Goal: Task Accomplishment & Management: Use online tool/utility

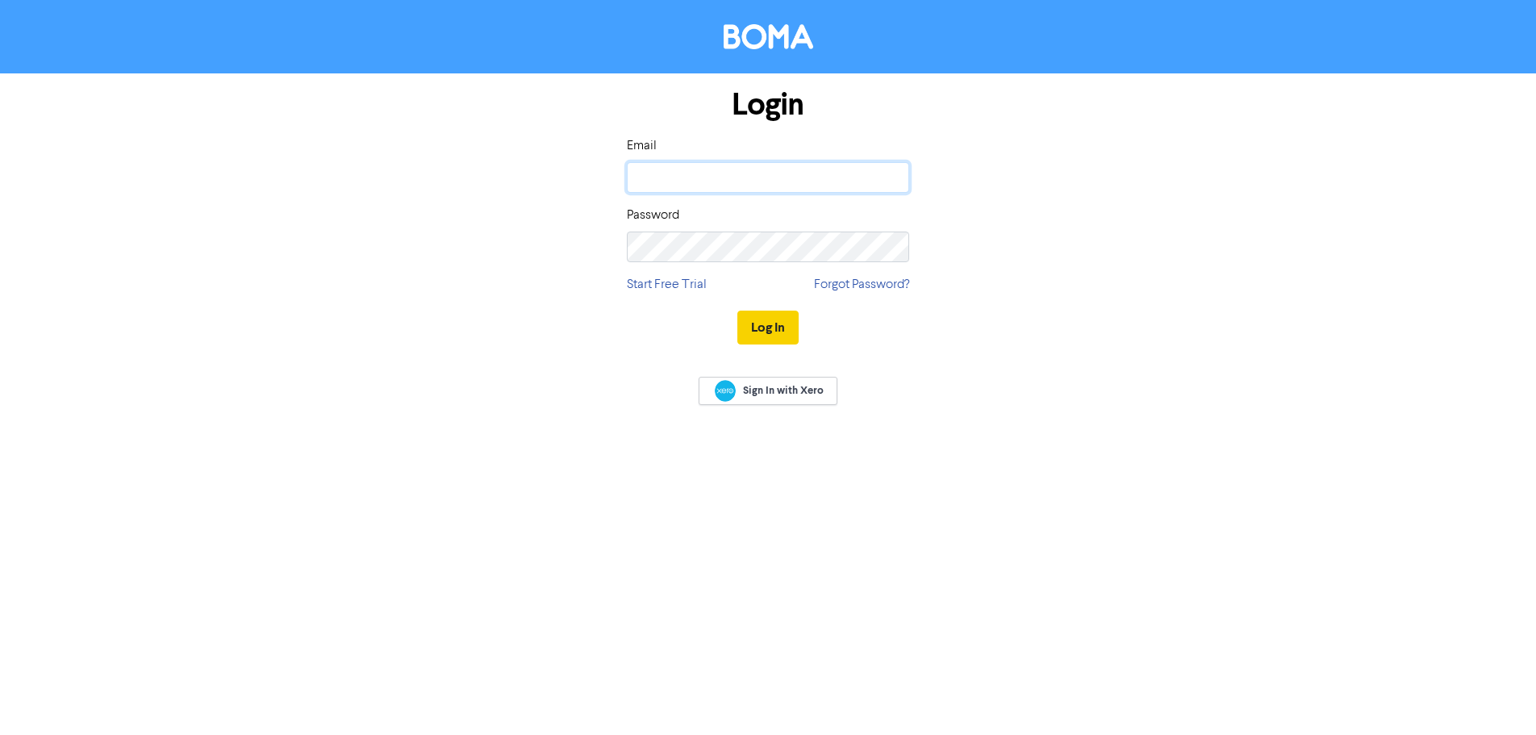
type input "[EMAIL_ADDRESS][DOMAIN_NAME]"
click at [784, 323] on button "Log In" at bounding box center [767, 328] width 61 height 34
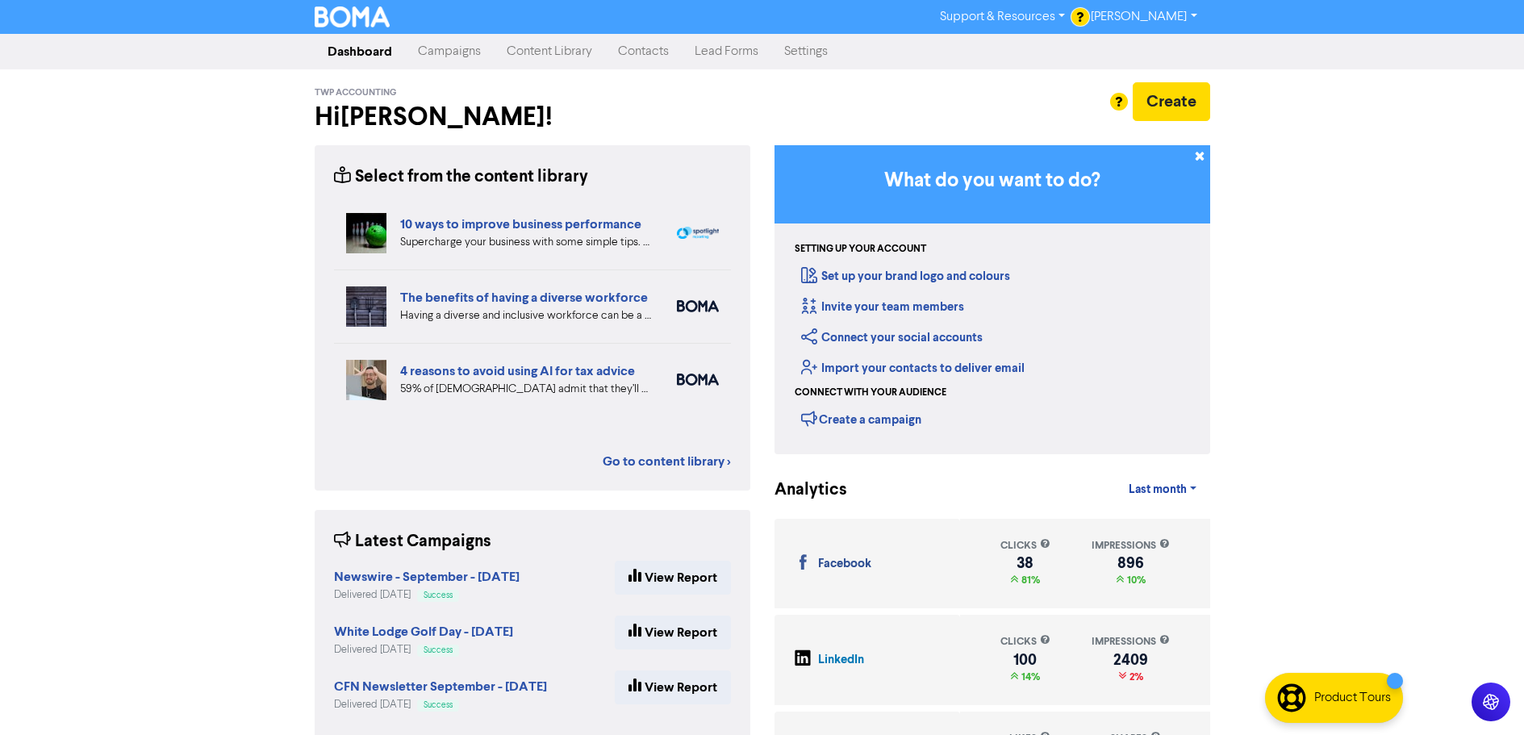
click at [473, 56] on link "Campaigns" at bounding box center [449, 51] width 89 height 32
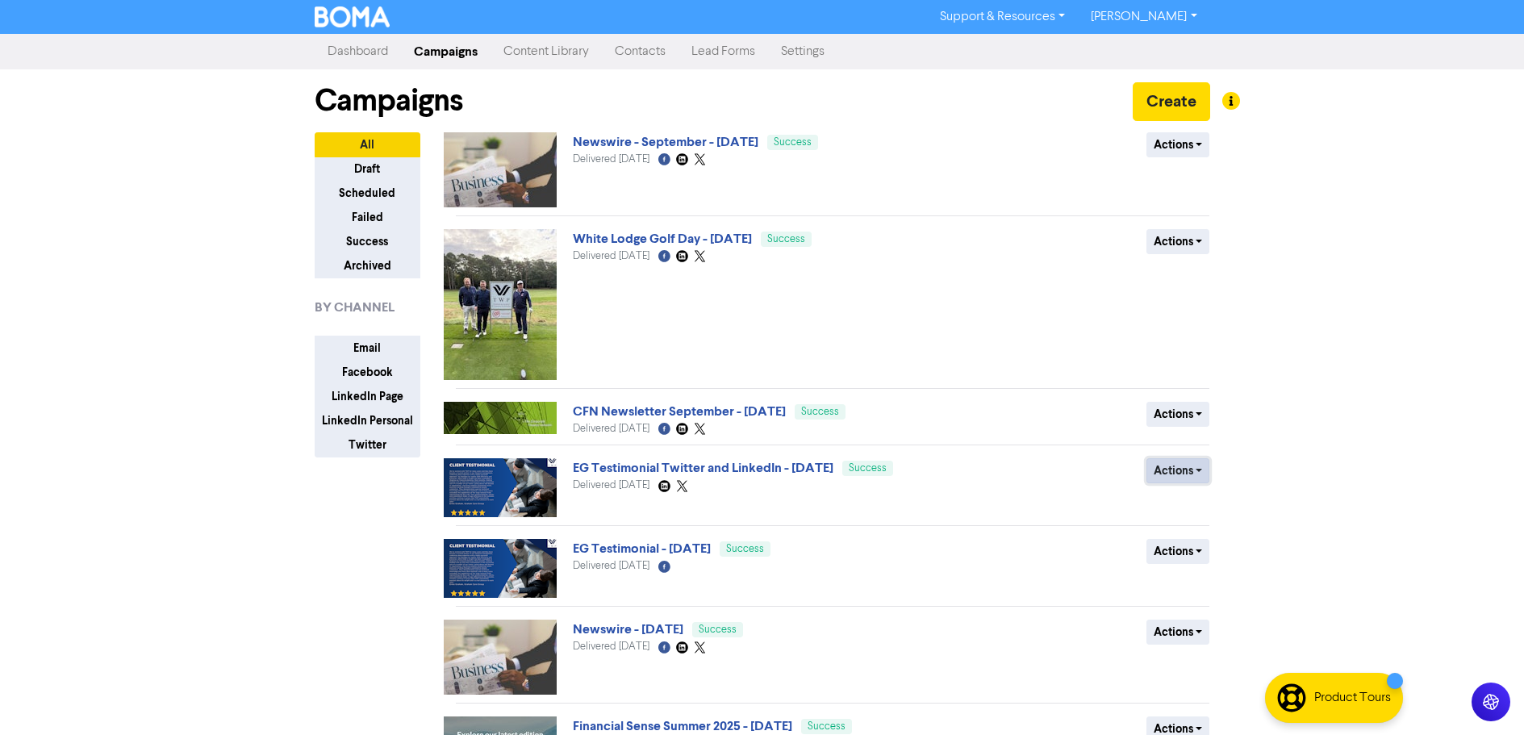
click at [1186, 475] on button "Actions" at bounding box center [1178, 470] width 64 height 25
click at [798, 470] on link "EG Testimonial Twitter and LinkedIn - [DATE]" at bounding box center [703, 468] width 261 height 16
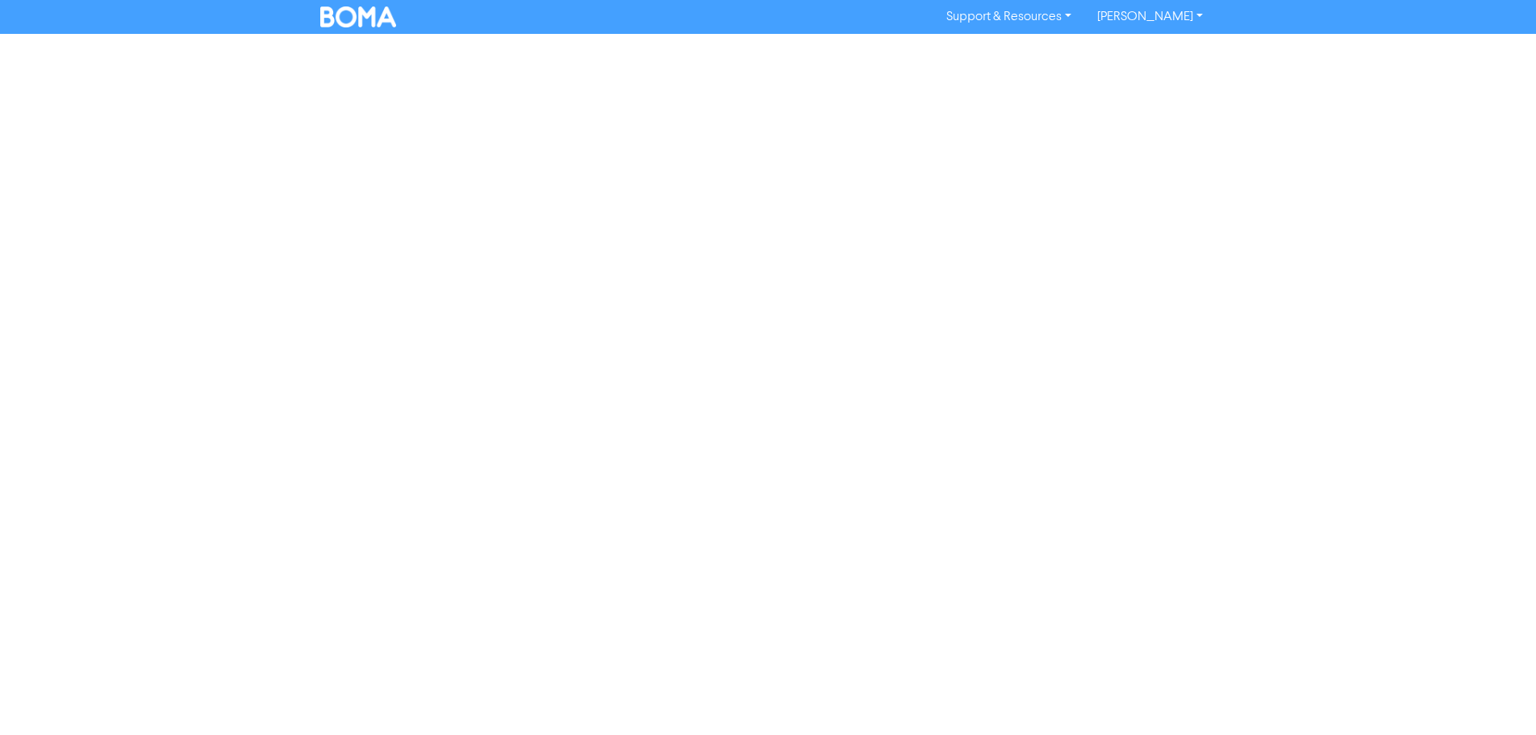
click at [798, 470] on div "Support & Resources Video Tutorials FAQ & Guides Marketing Education [PERSON_NA…" at bounding box center [768, 367] width 1536 height 735
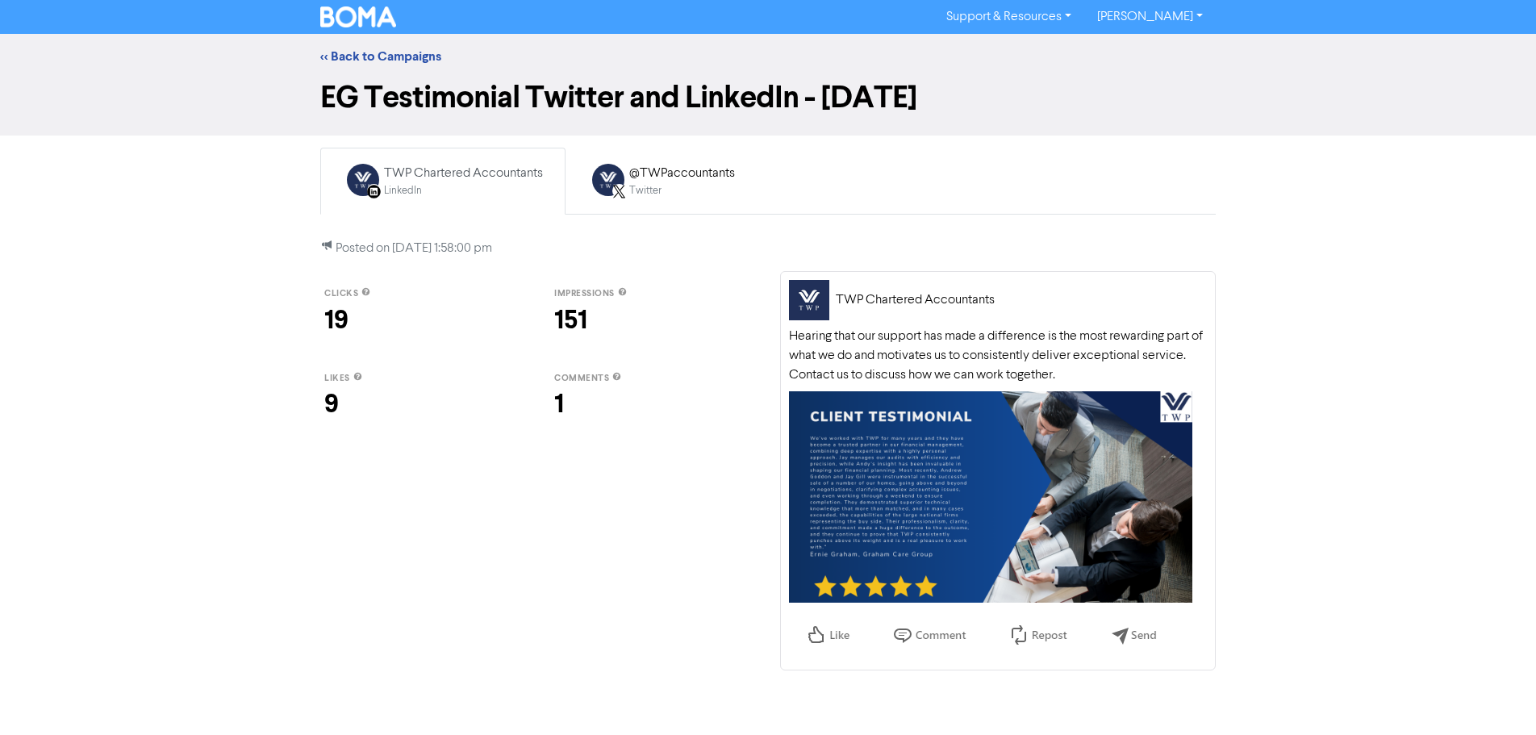
click at [463, 194] on div "LinkedIn" at bounding box center [463, 190] width 159 height 15
click at [624, 197] on icon at bounding box center [619, 191] width 12 height 13
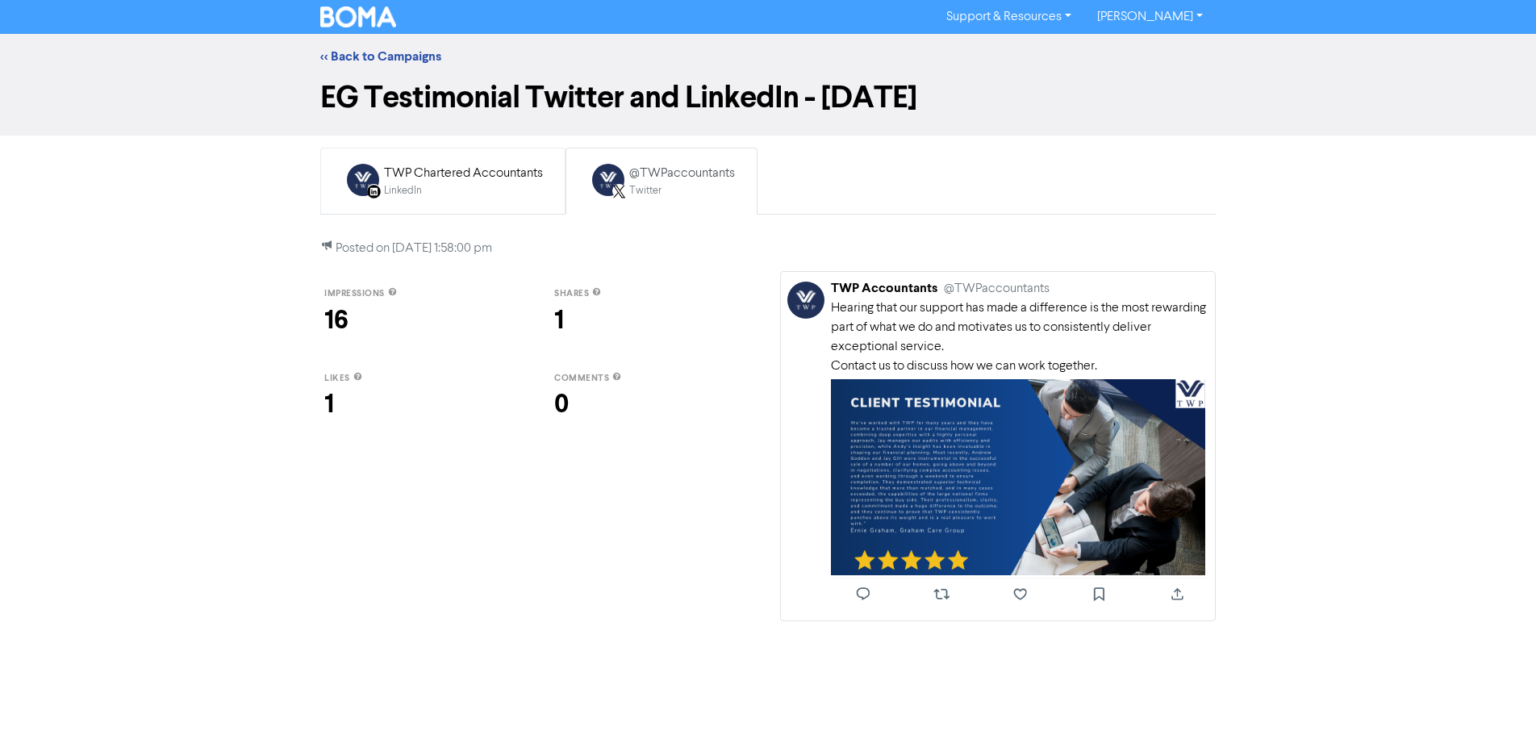
click at [415, 196] on div "LinkedIn" at bounding box center [463, 190] width 159 height 15
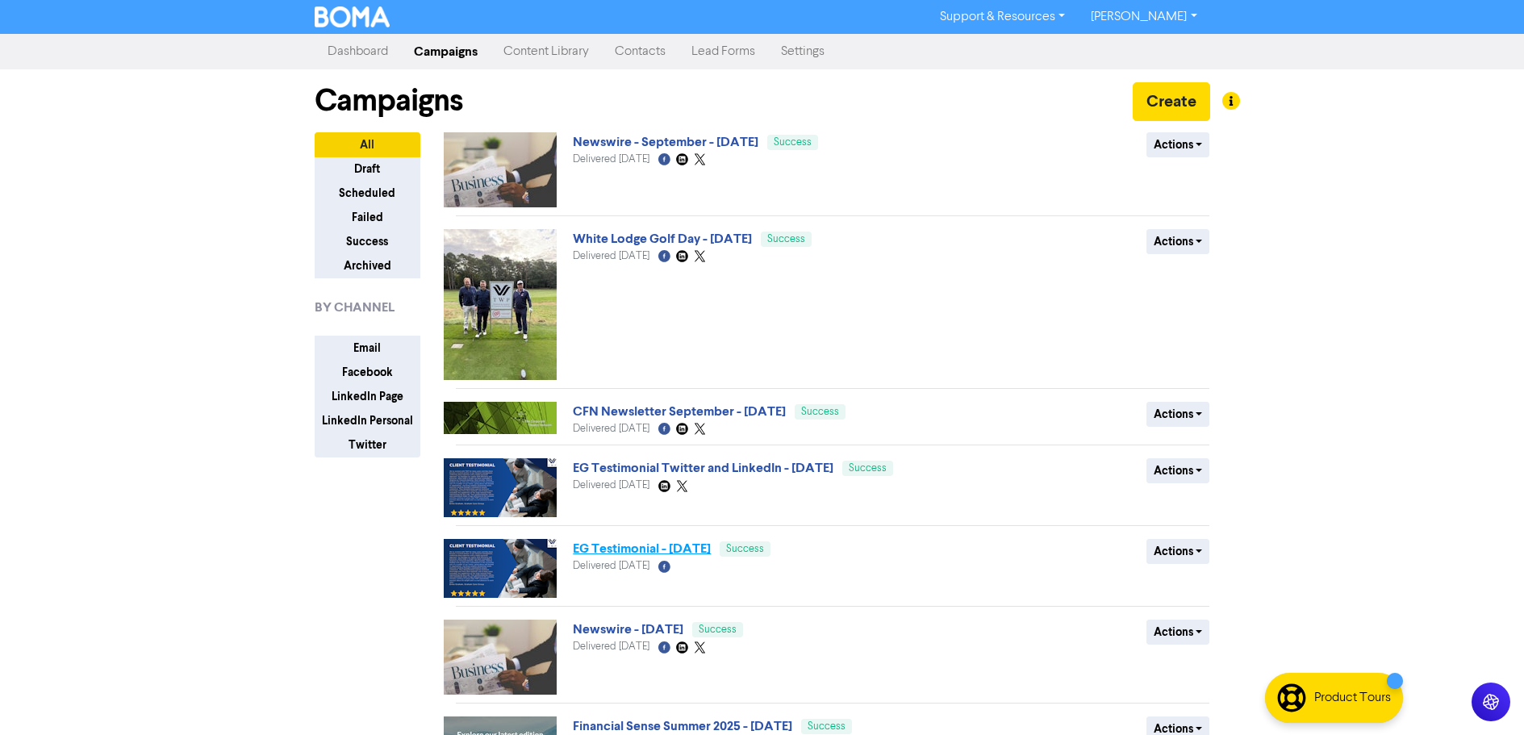
click at [589, 547] on link "EG Testimonial - [DATE]" at bounding box center [642, 548] width 138 height 16
click at [587, 636] on link "Newswire - [DATE]" at bounding box center [628, 629] width 111 height 16
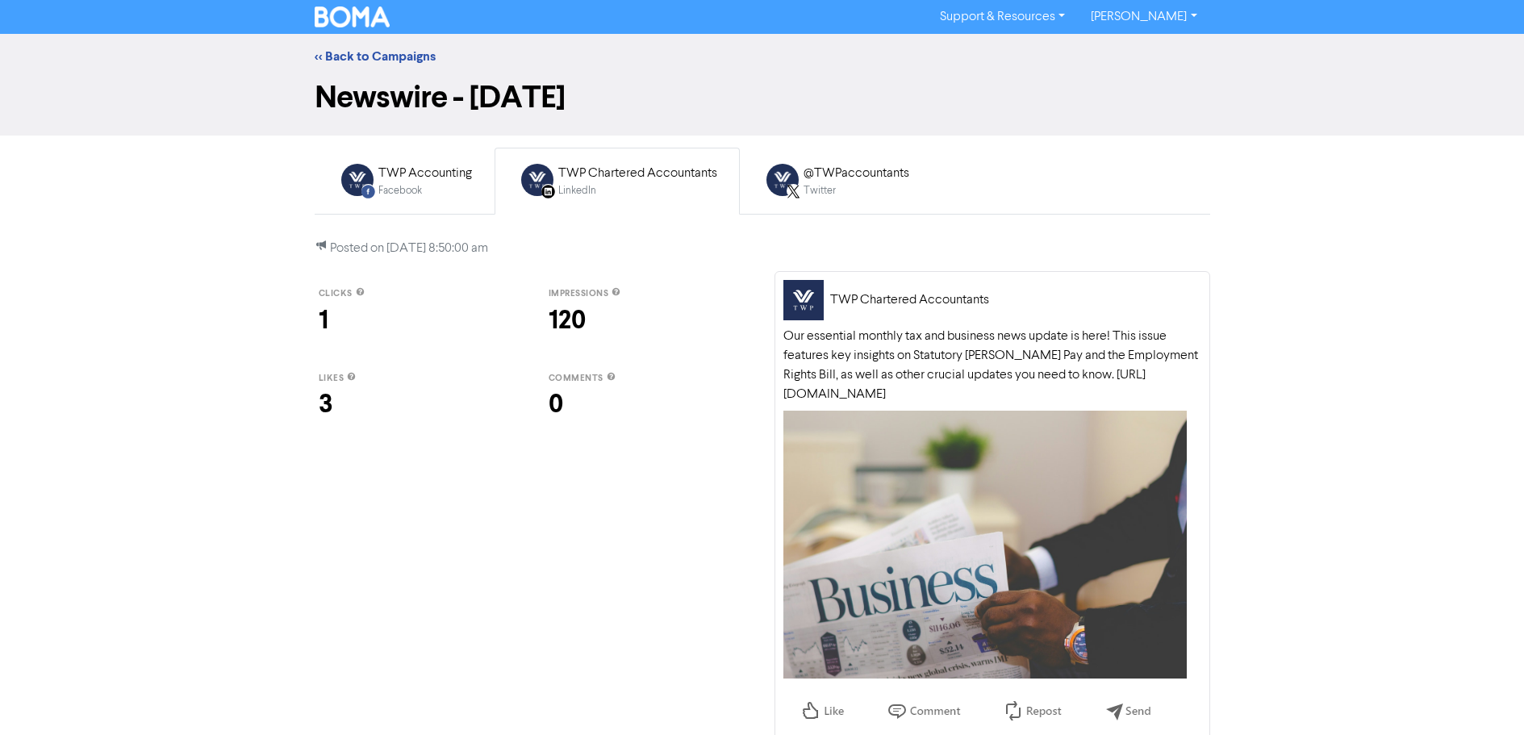
click at [529, 196] on div "LinkedIn Page Created with Sketch." at bounding box center [537, 180] width 32 height 32
click at [843, 180] on div "@TWPaccountants" at bounding box center [856, 173] width 106 height 19
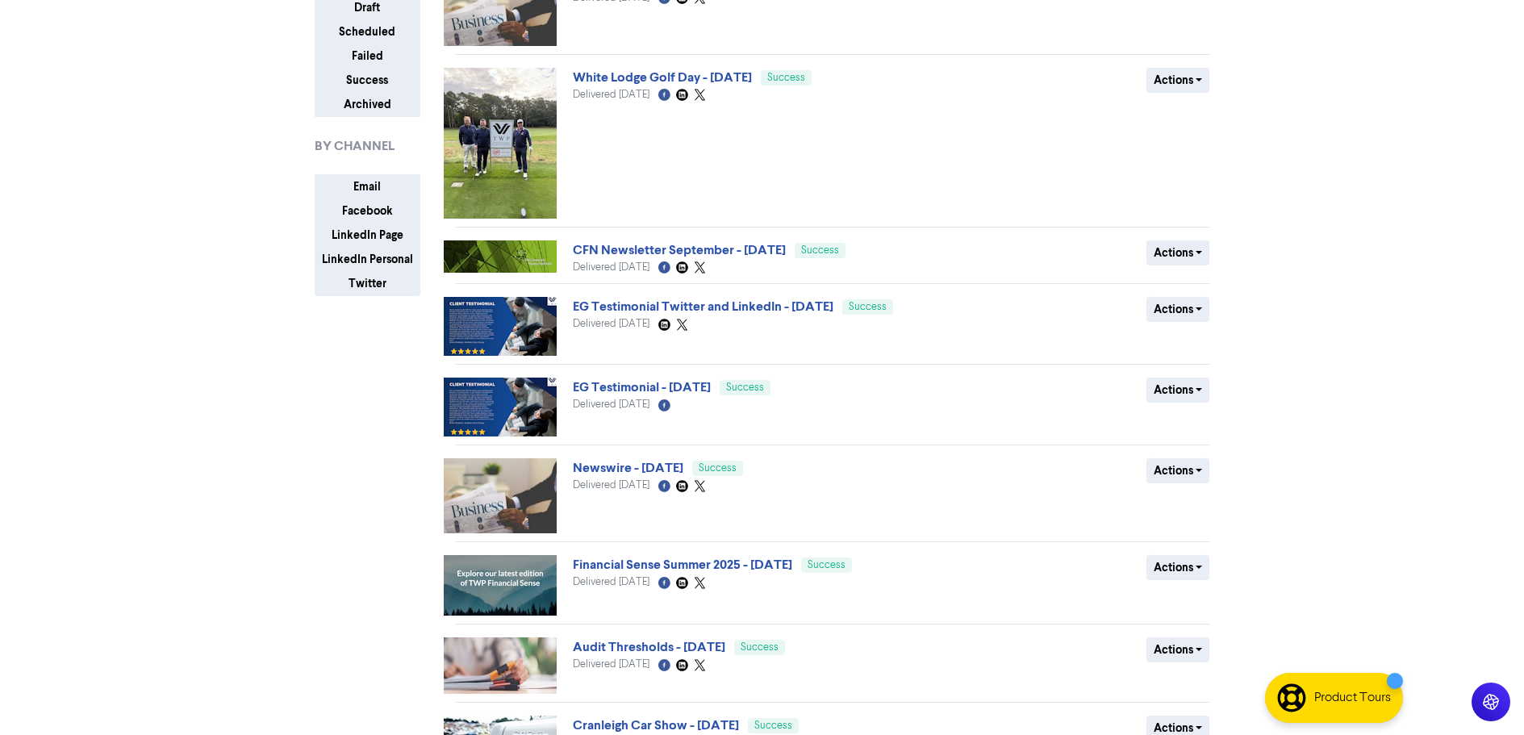
scroll to position [194, 0]
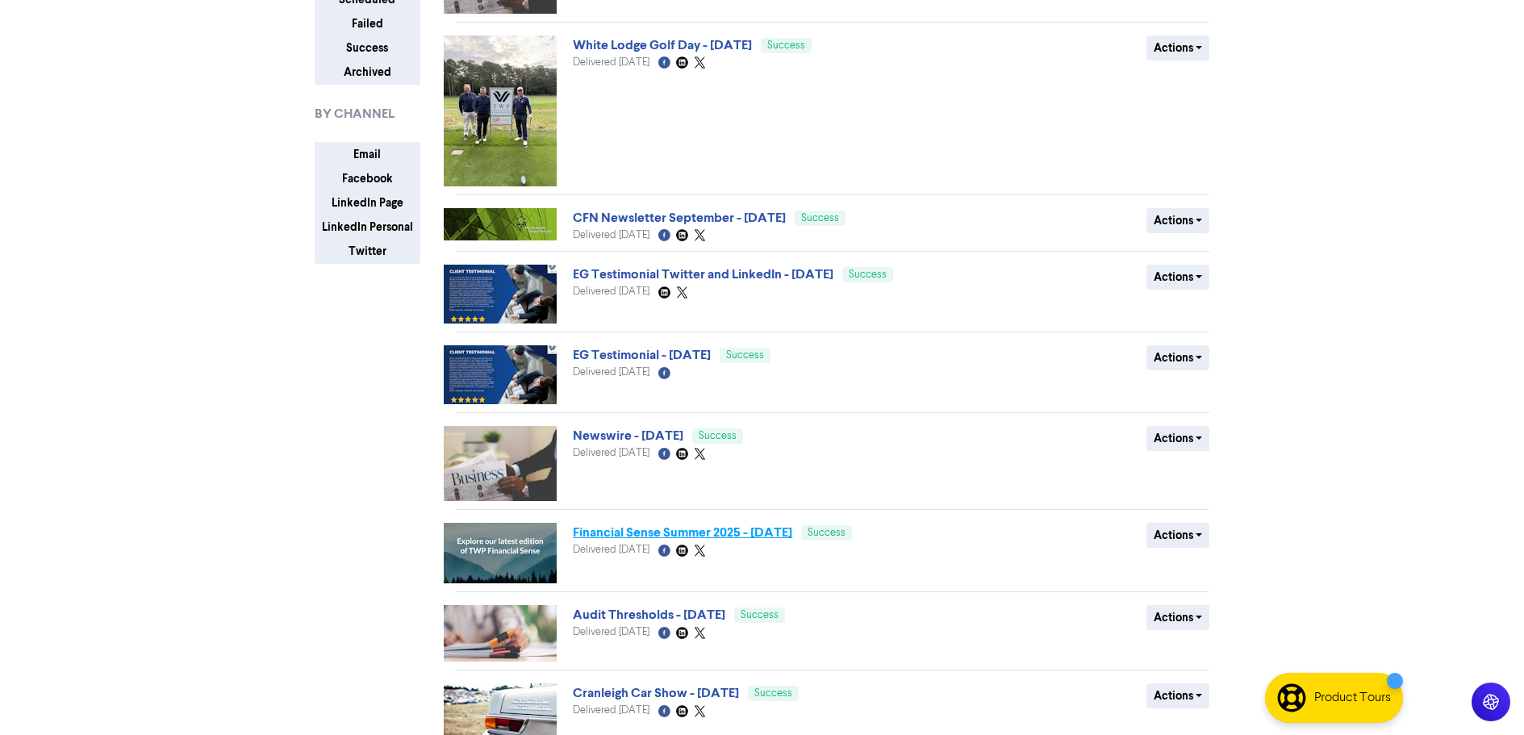
click at [643, 531] on link "Financial Sense Summer 2025 - [DATE]" at bounding box center [682, 532] width 219 height 16
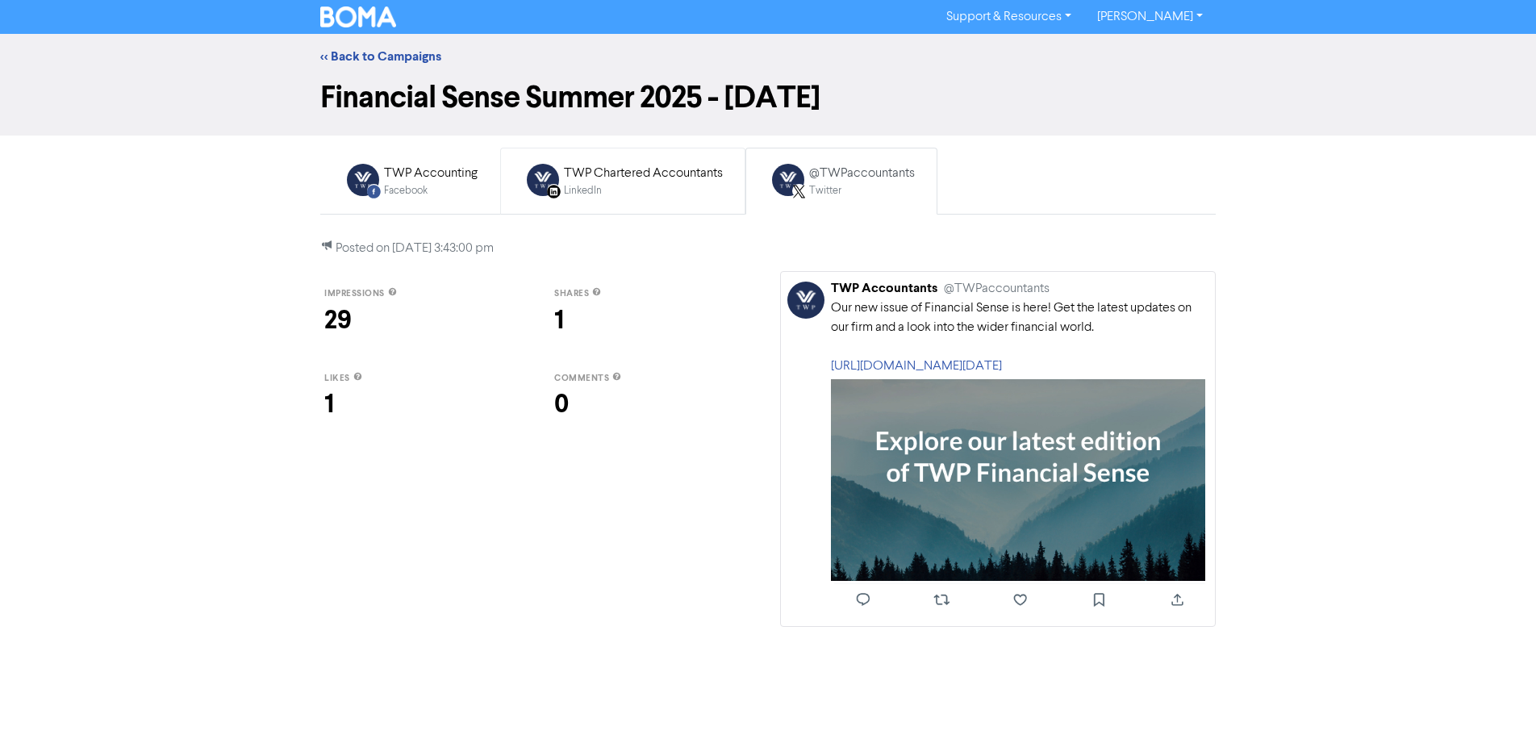
click at [586, 185] on div "LinkedIn" at bounding box center [643, 190] width 159 height 15
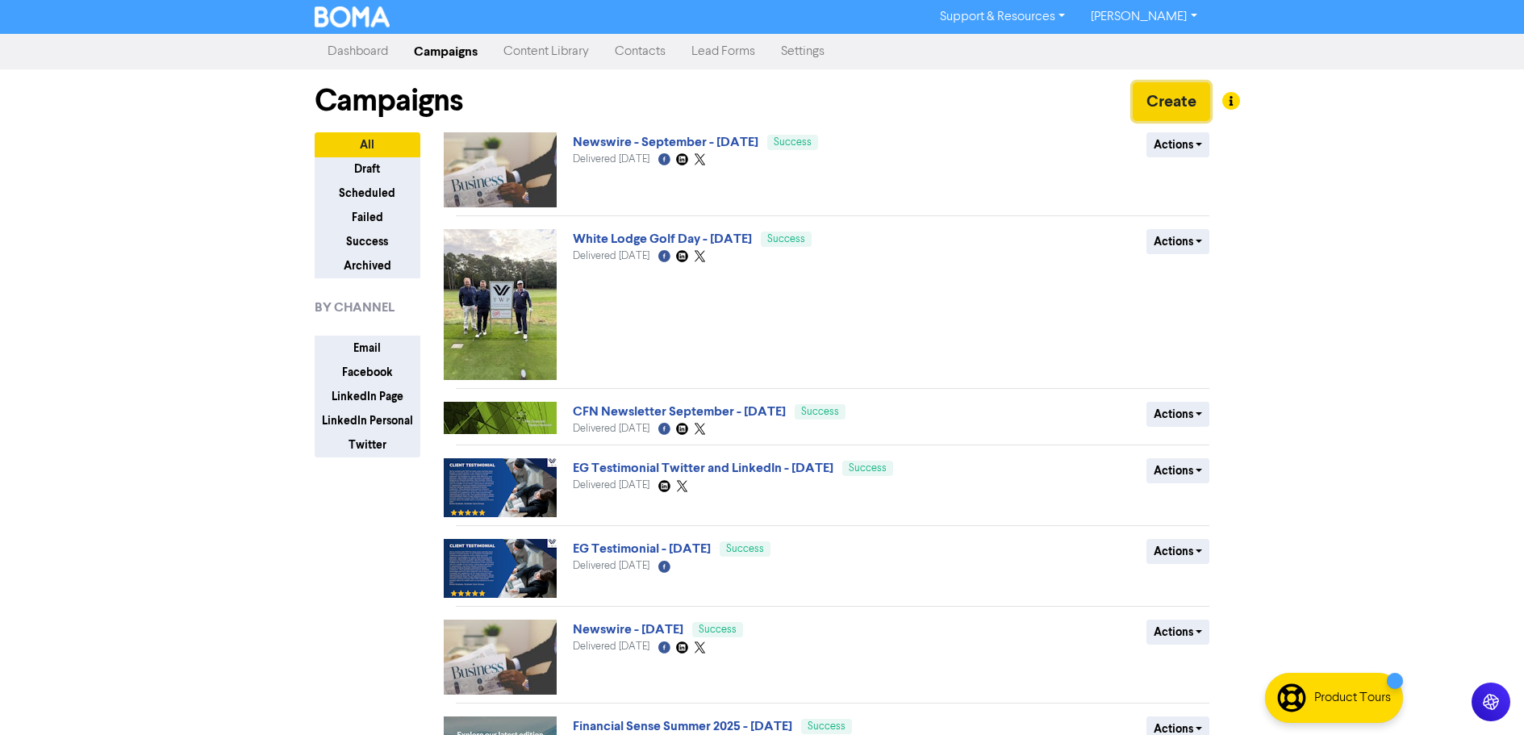
click at [1164, 96] on button "Create" at bounding box center [1171, 101] width 77 height 39
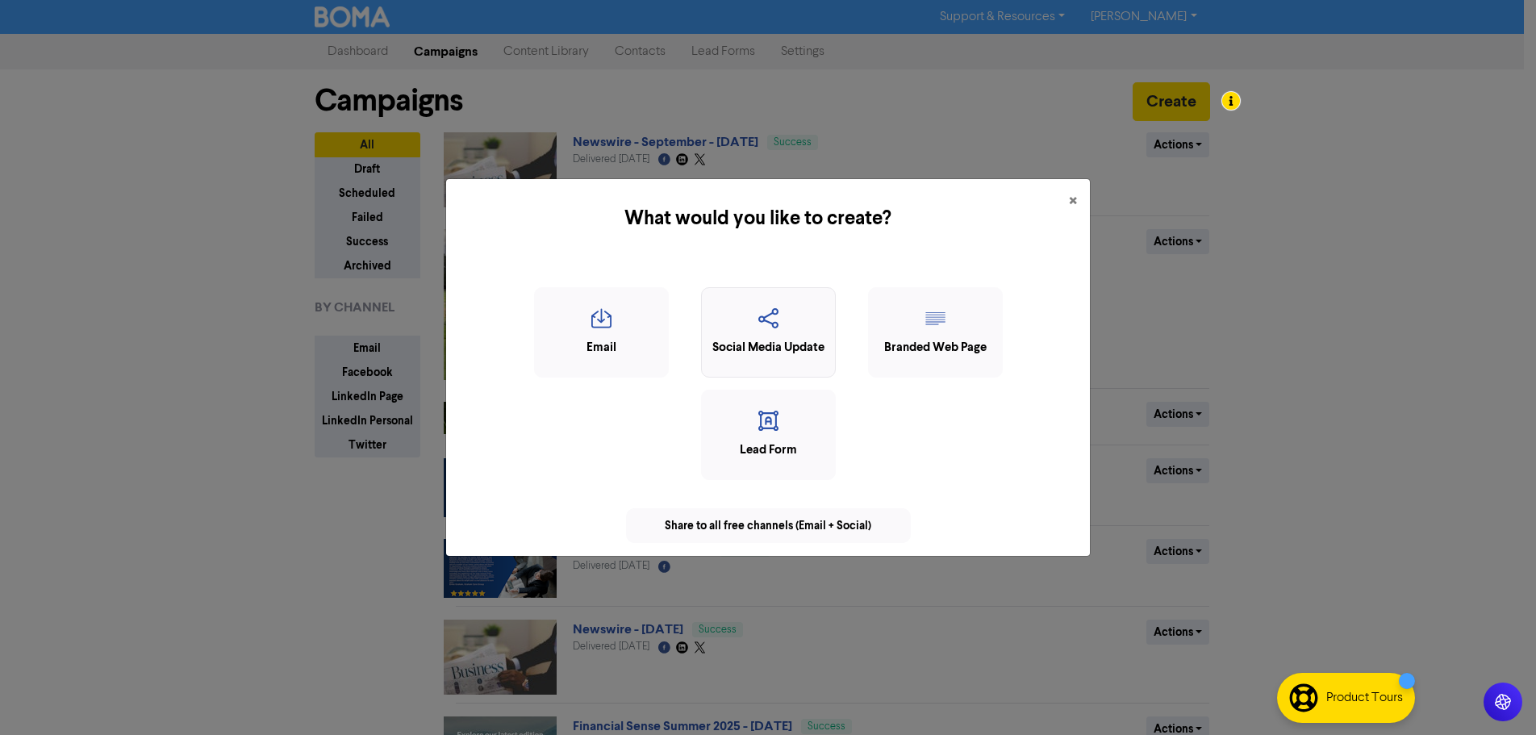
click at [792, 337] on icon "button" at bounding box center [768, 323] width 117 height 31
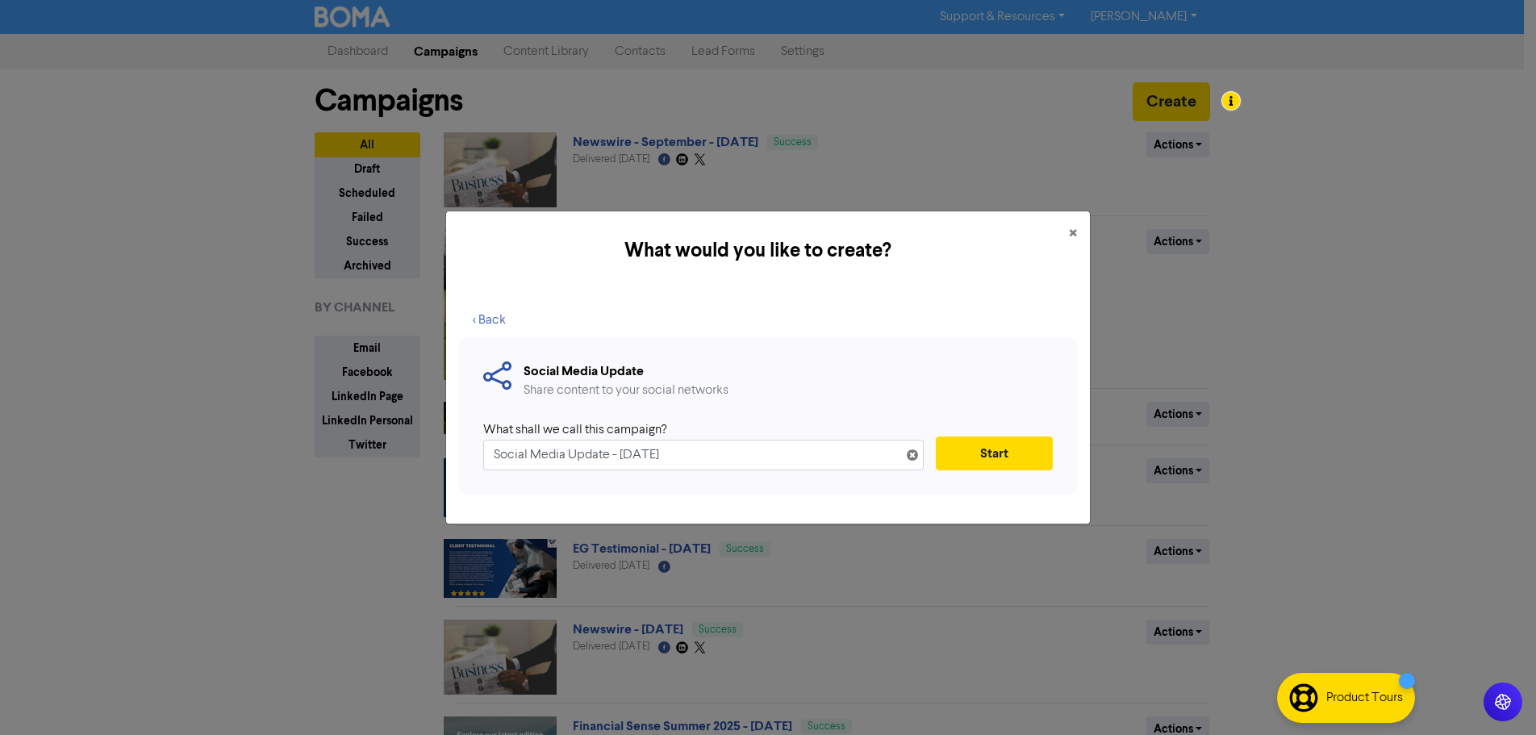
click at [551, 449] on input "Social Media Update - [DATE]" at bounding box center [703, 455] width 440 height 31
drag, startPoint x: 607, startPoint y: 453, endPoint x: 437, endPoint y: 449, distance: 170.3
click at [440, 456] on div "What would you like to create? × < Back Social Media Update Share content to yo…" at bounding box center [768, 367] width 1536 height 735
type input "New Trainees [DATE] - [DATE]"
click at [1010, 453] on button "Start" at bounding box center [994, 453] width 117 height 34
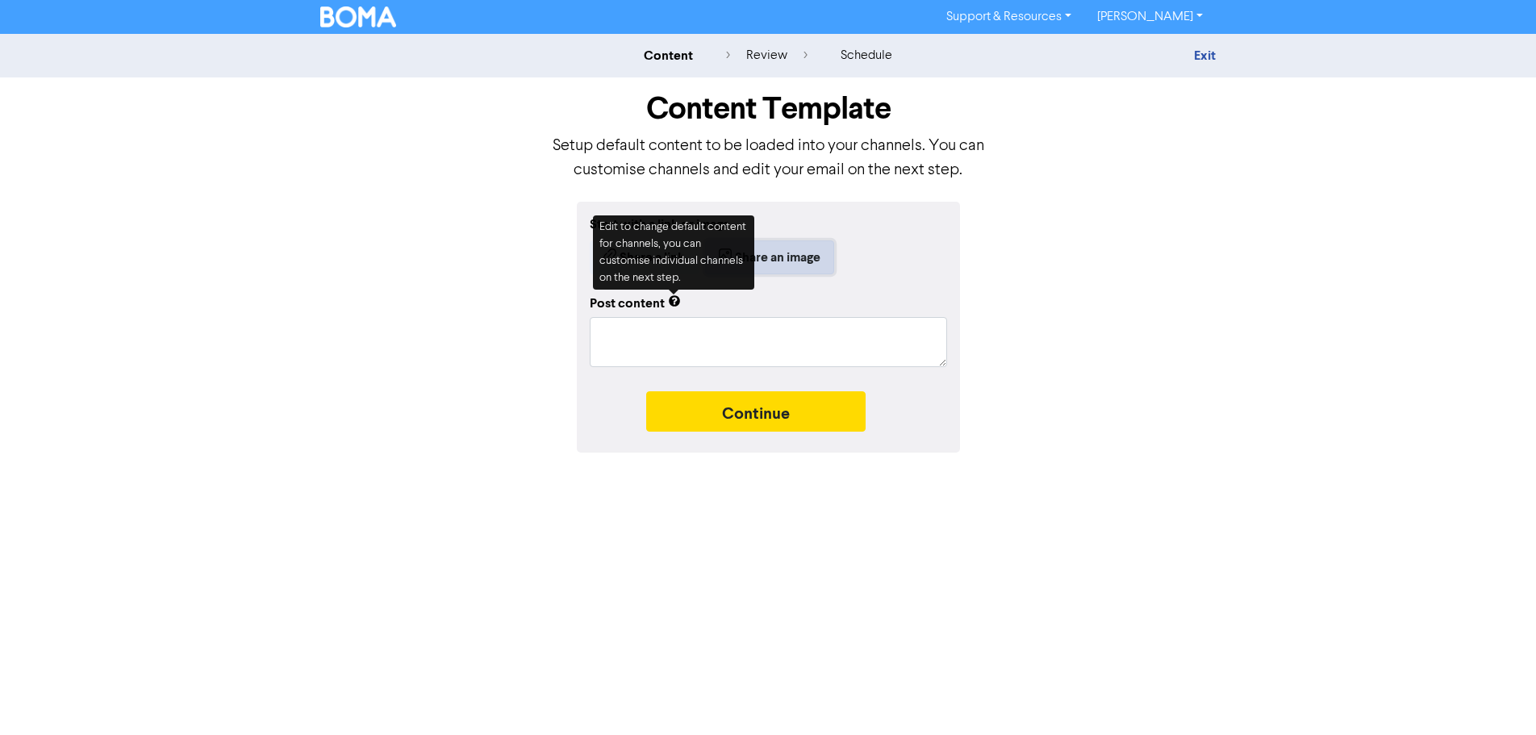
click at [795, 260] on button "Share an image" at bounding box center [769, 257] width 129 height 34
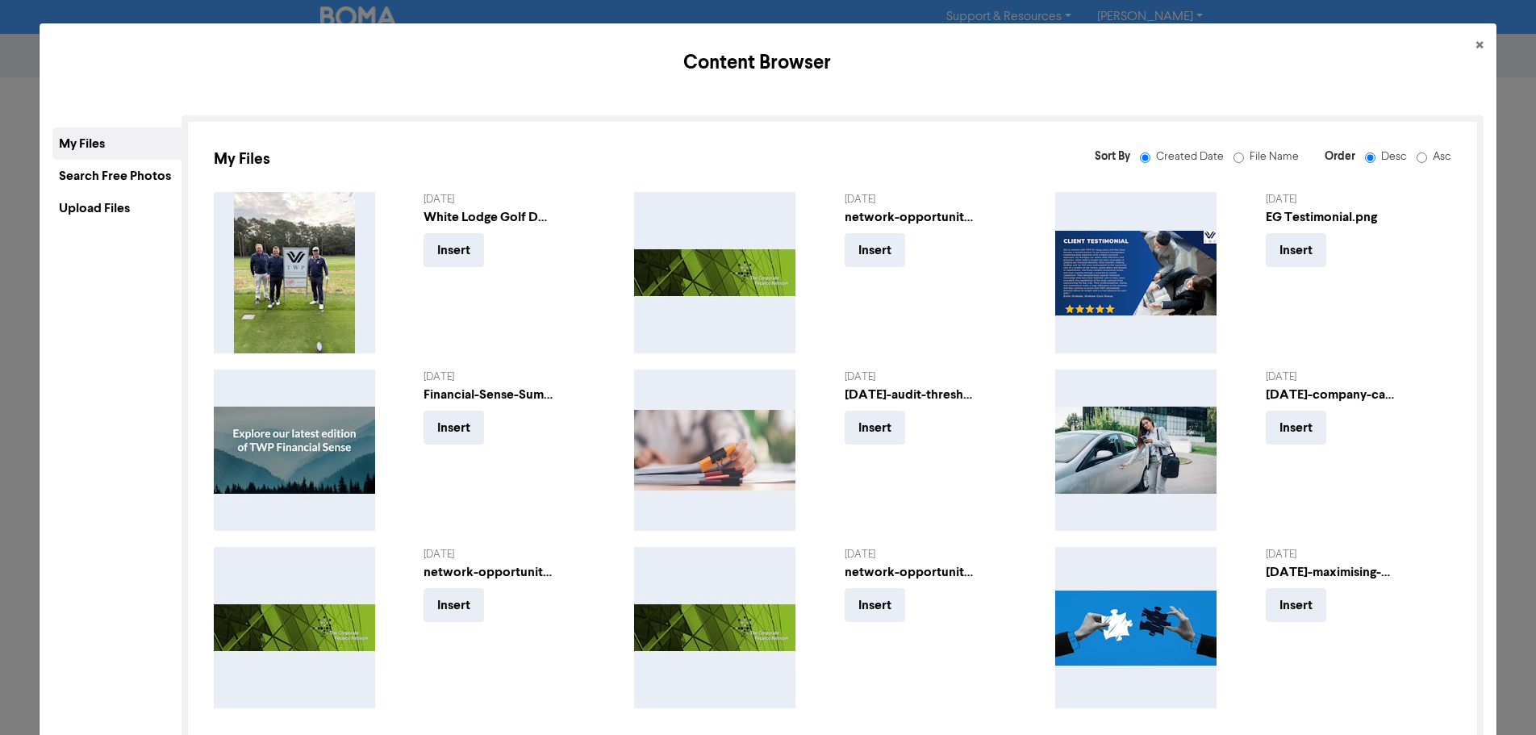
click at [73, 207] on div "Upload Files" at bounding box center [116, 208] width 129 height 32
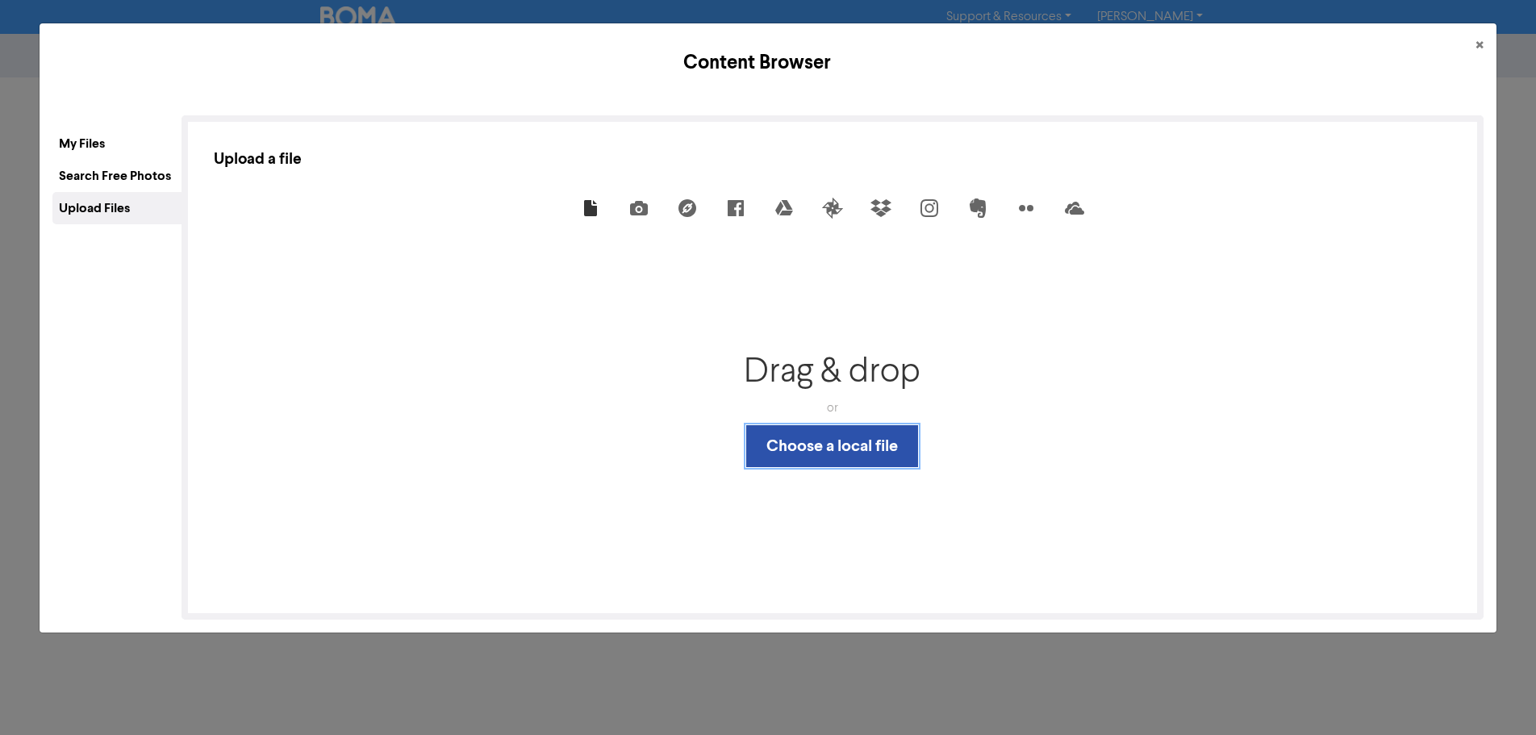
click at [887, 452] on button "Choose a local file" at bounding box center [832, 446] width 172 height 42
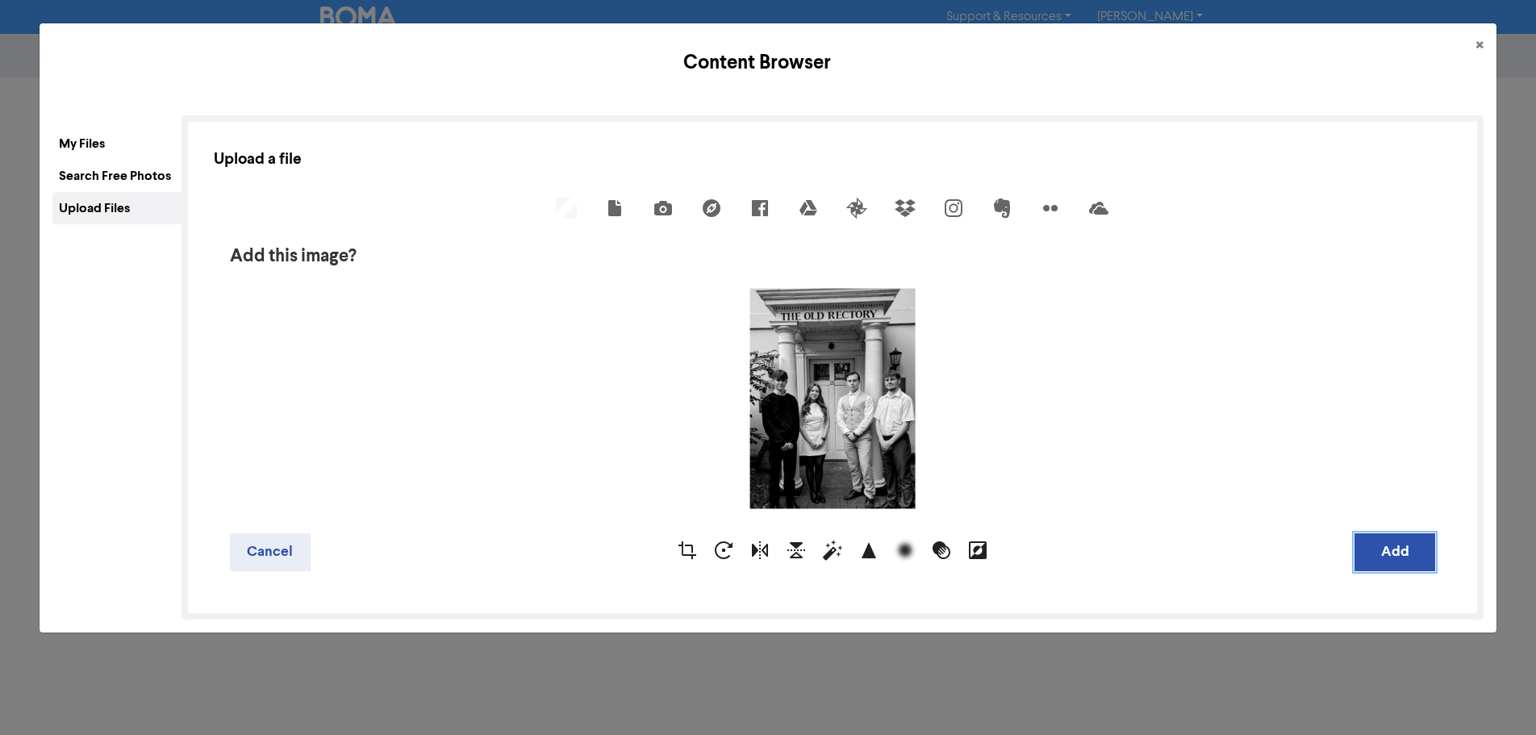
click at [1378, 559] on button "Add" at bounding box center [1394, 552] width 81 height 38
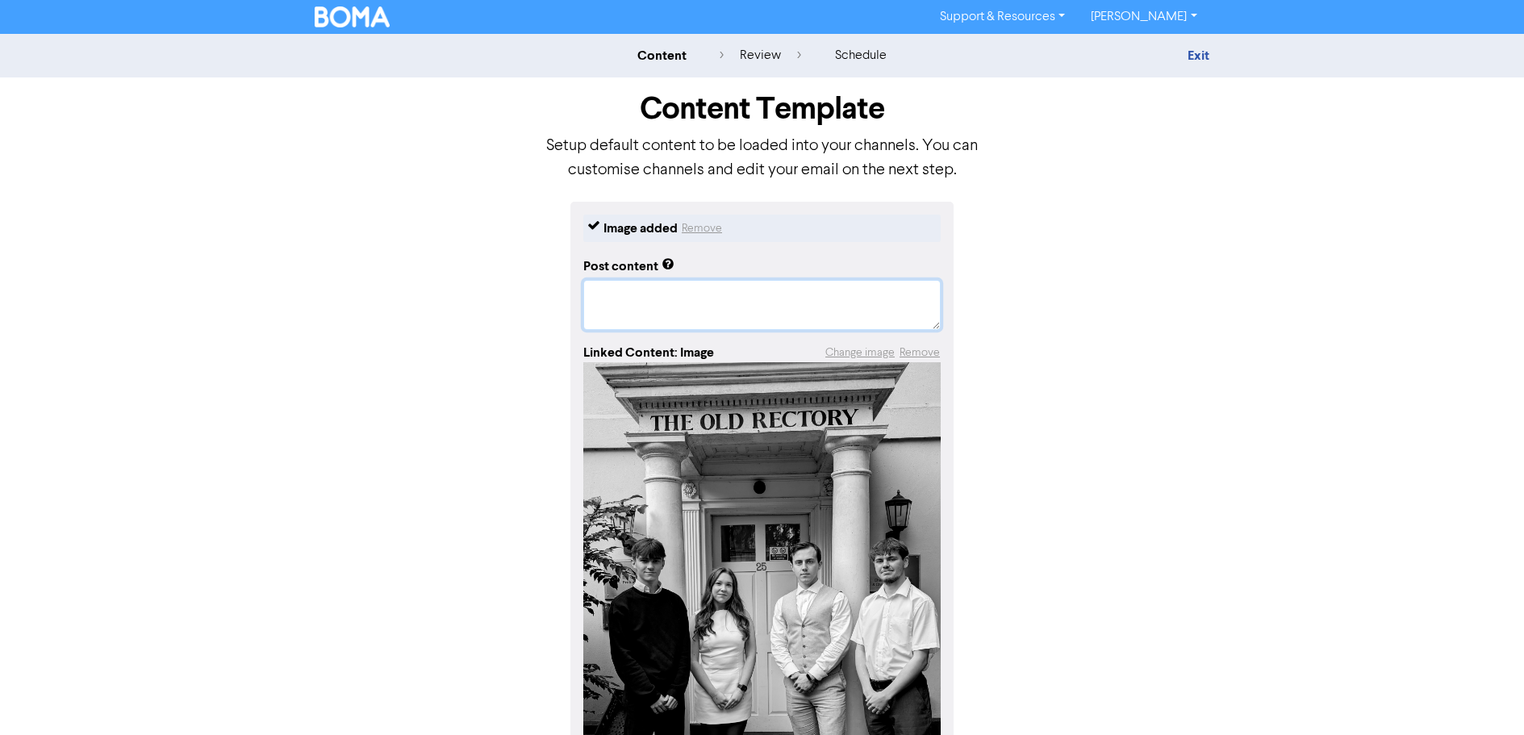
click at [641, 303] on textarea at bounding box center [761, 305] width 357 height 50
paste textarea "A warm welcome to our new intake of trainee accountants! 🚀 We're thrilled to ha…"
type textarea "x"
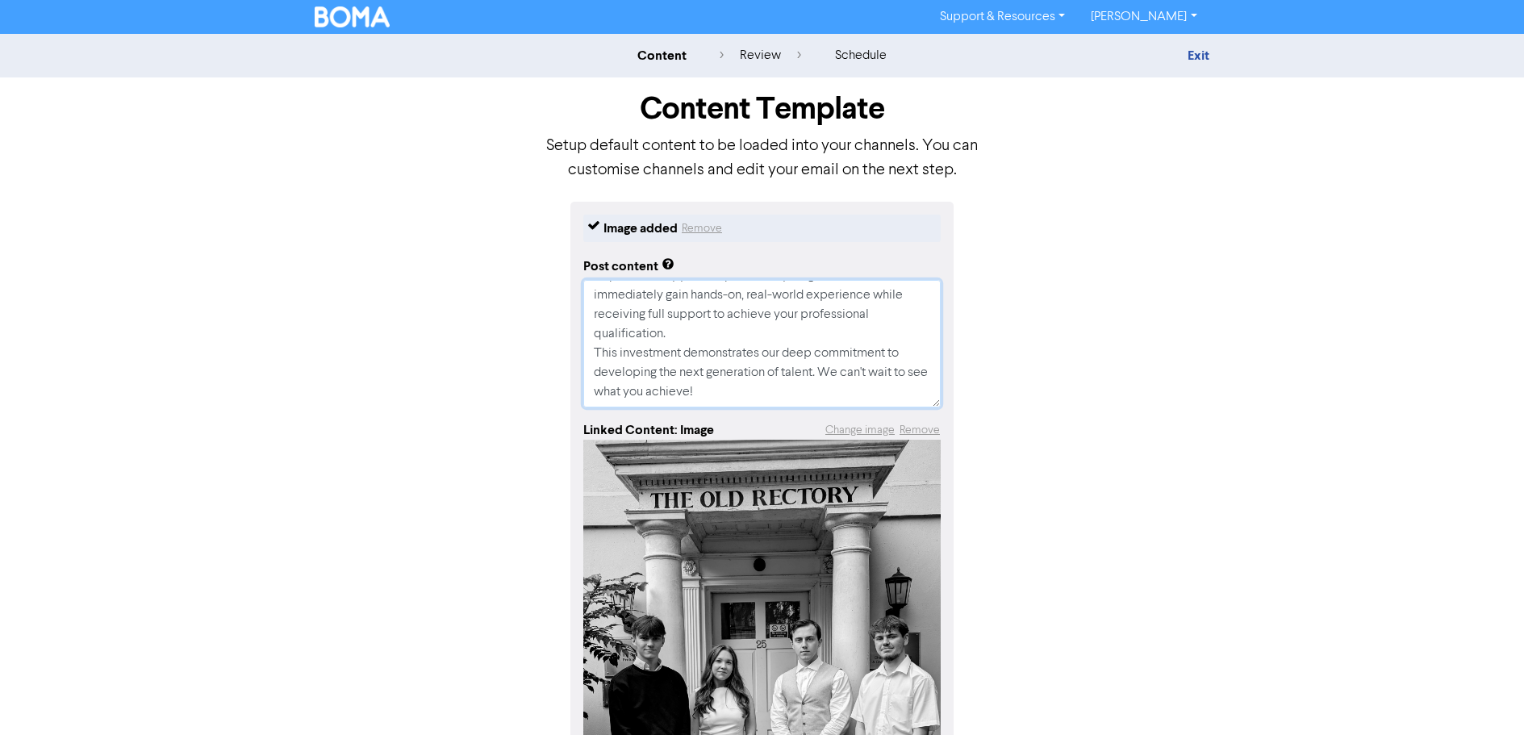
scroll to position [26, 0]
type textarea "A warm welcome to our new intake of trainee accountants! 🚀 We're thrilled to ha…"
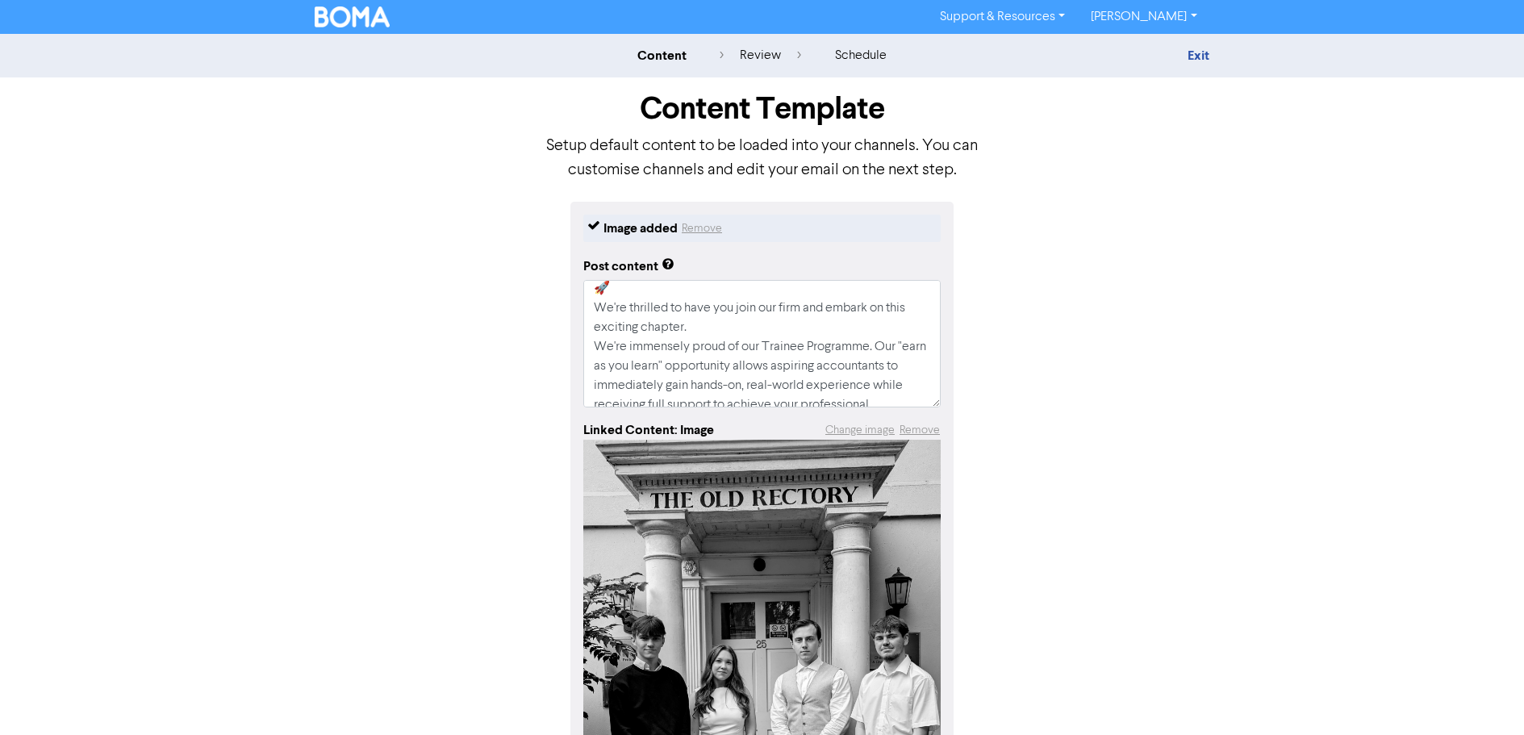
drag, startPoint x: 1196, startPoint y: 374, endPoint x: 1192, endPoint y: 316, distance: 57.5
click at [1202, 346] on div "Image added Remove Post content A warm welcome to our new intake of trainee acc…" at bounding box center [763, 601] width 920 height 799
click at [833, 211] on div "Image added Remove Post content A warm welcome to our new intake of trainee acc…" at bounding box center [761, 601] width 383 height 799
click at [835, 211] on div "Image added Remove Post content A warm welcome to our new intake of trainee acc…" at bounding box center [761, 601] width 383 height 799
click at [1290, 280] on div "content review schedule Exit Content Template Setup default content to be loade…" at bounding box center [762, 517] width 1524 height 967
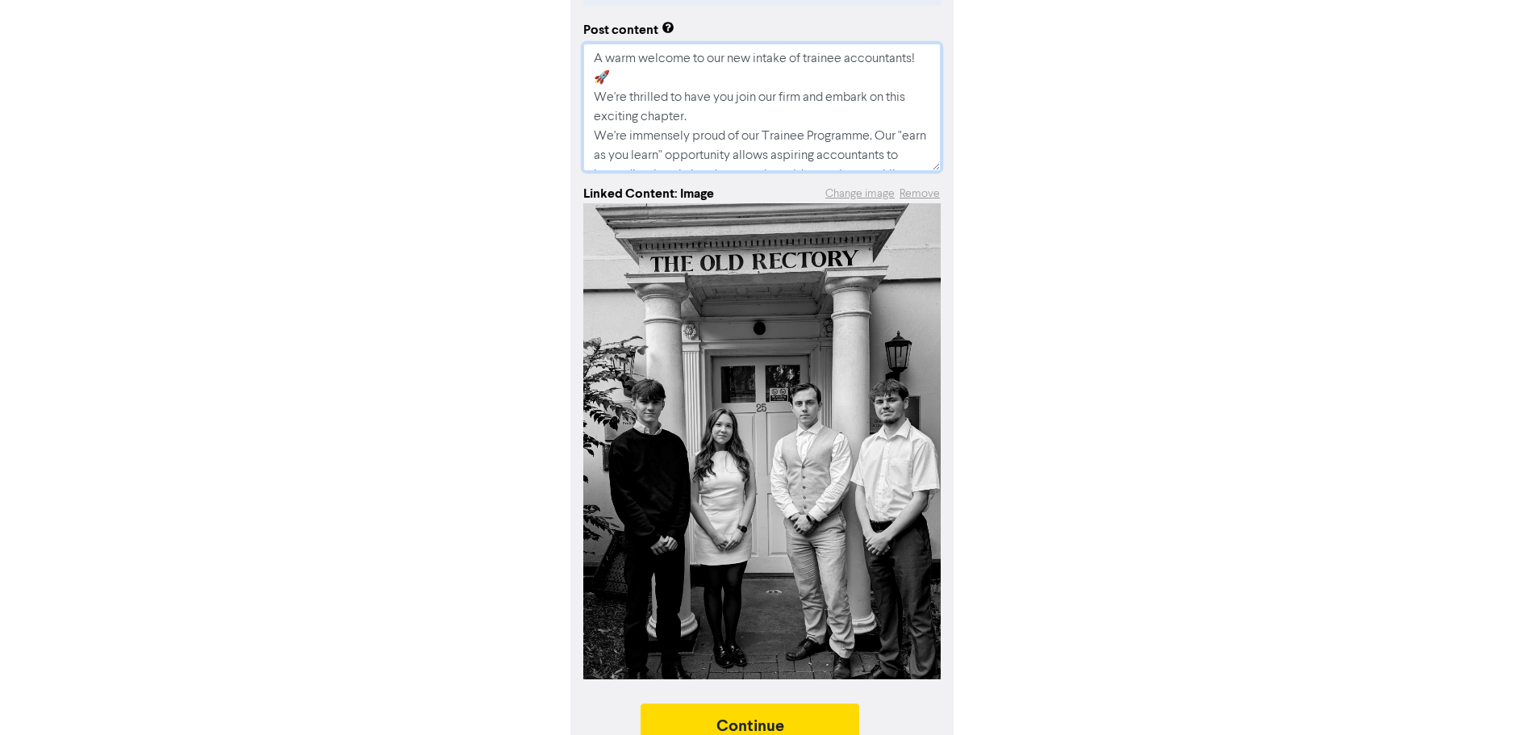
scroll to position [268, 0]
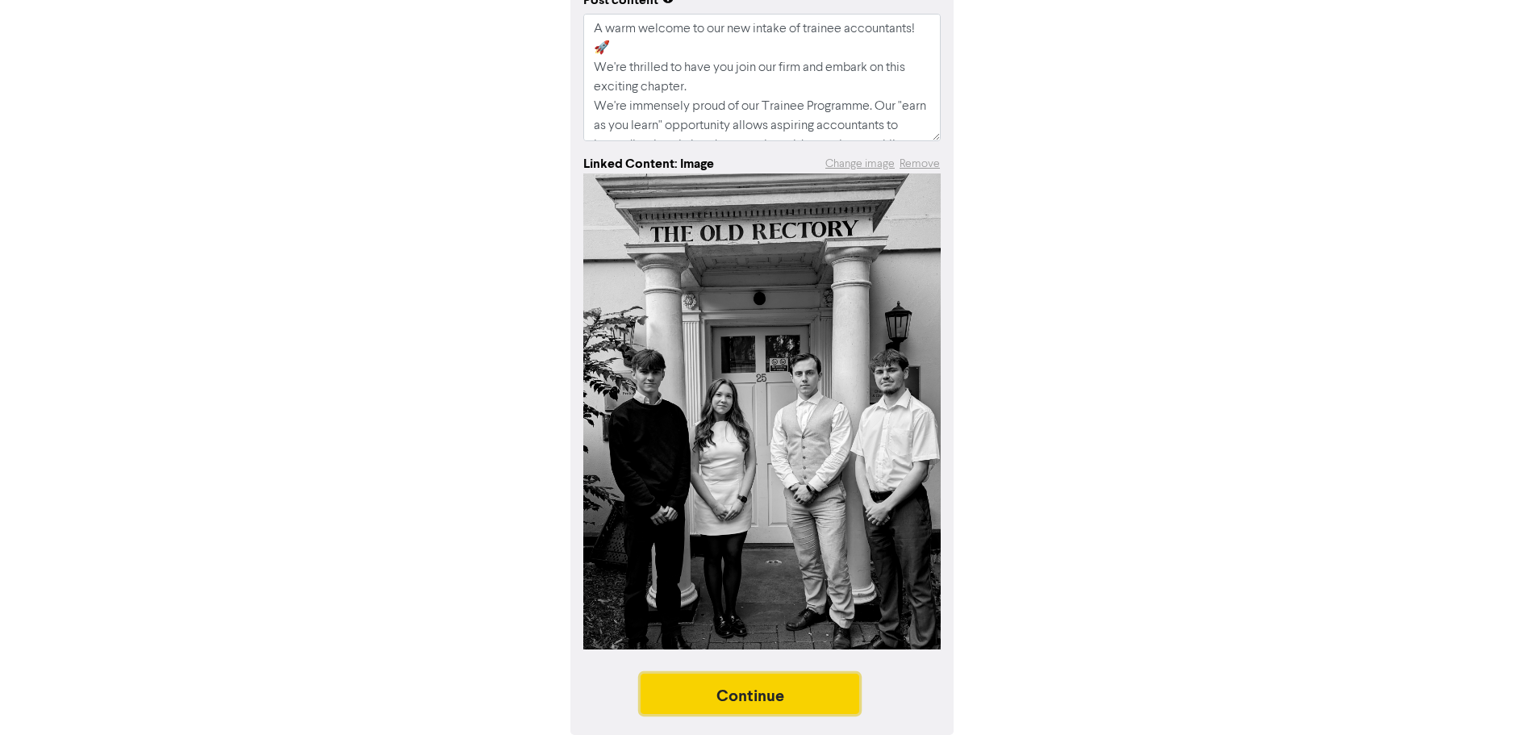
click at [783, 704] on button "Continue" at bounding box center [750, 694] width 219 height 40
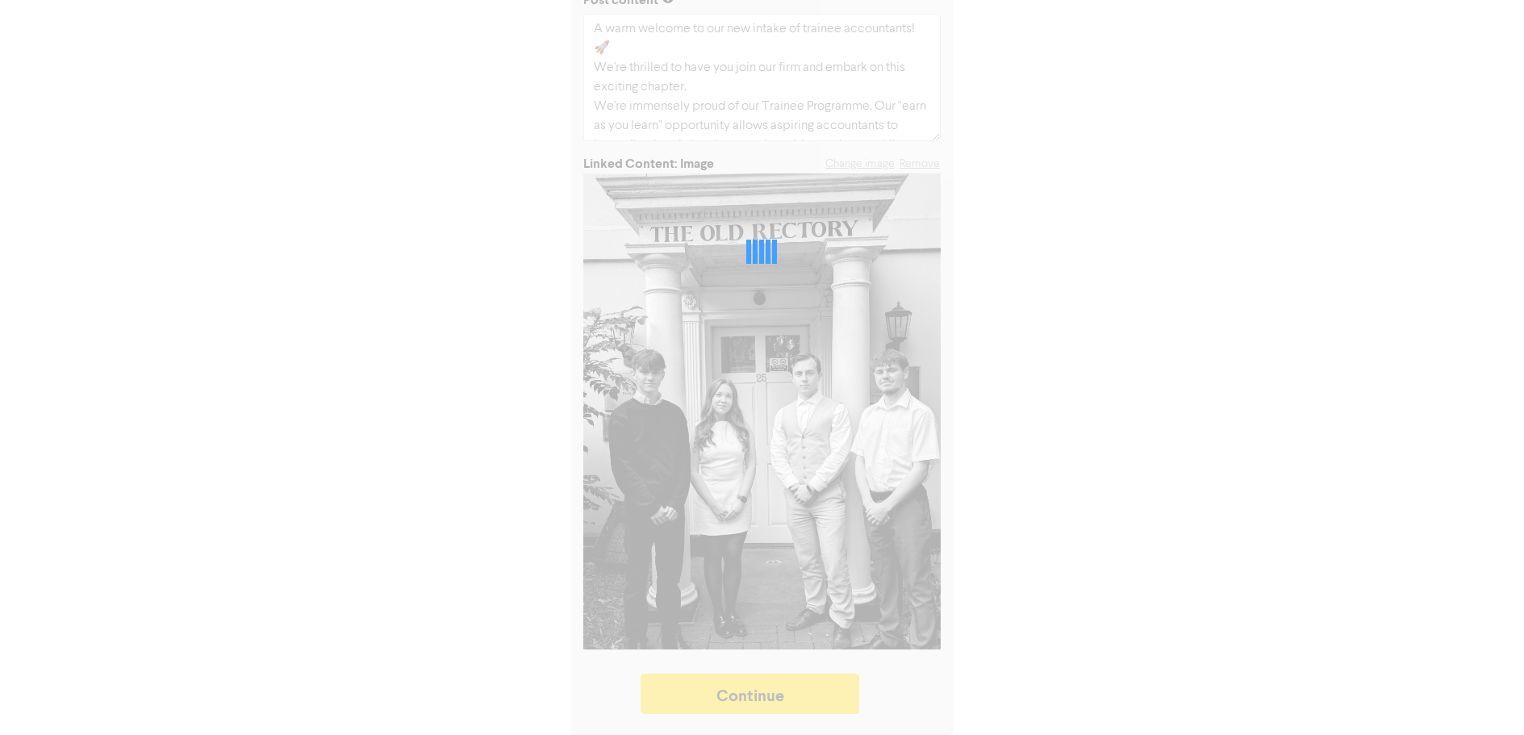
type textarea "x"
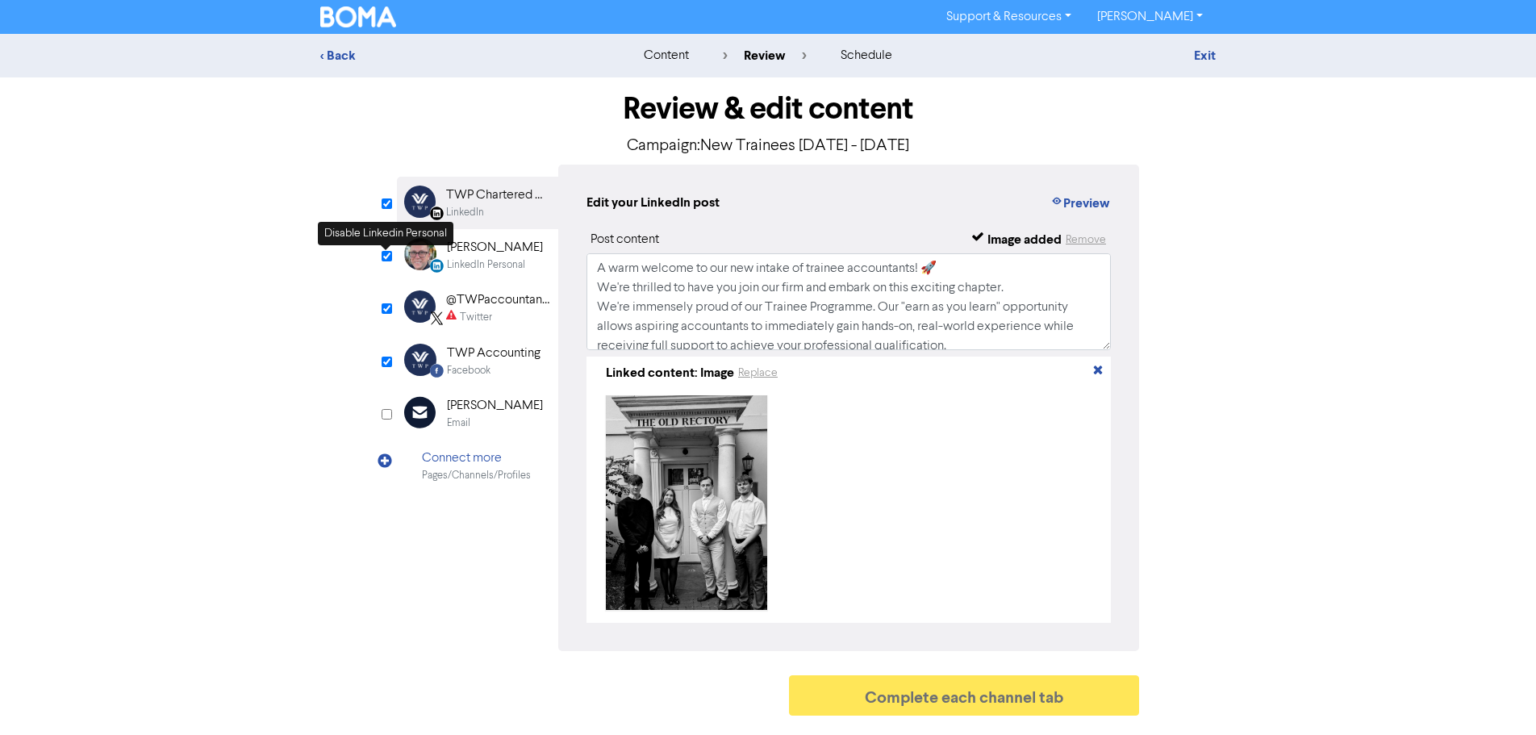
click at [386, 257] on input "checkbox" at bounding box center [387, 256] width 10 height 10
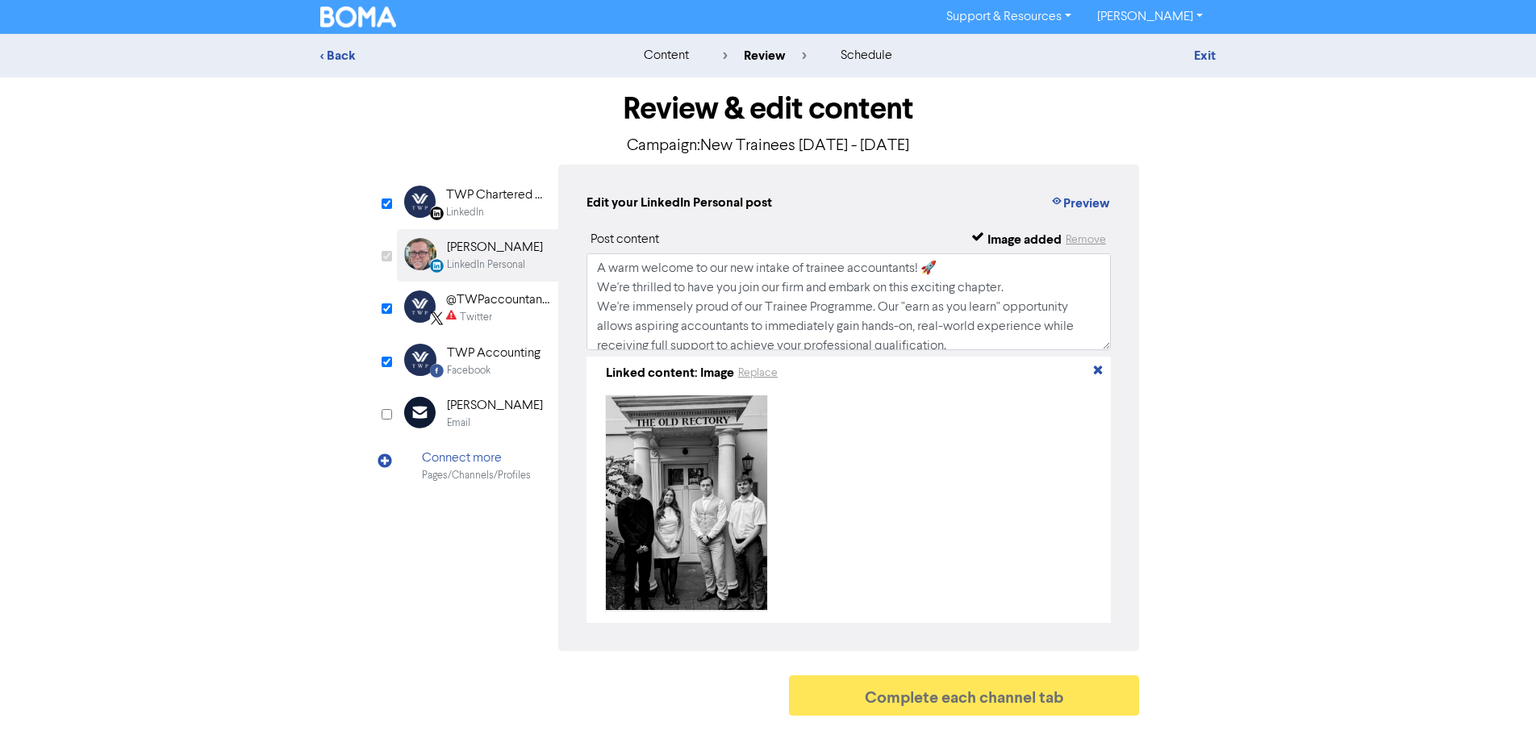
checkbox input "false"
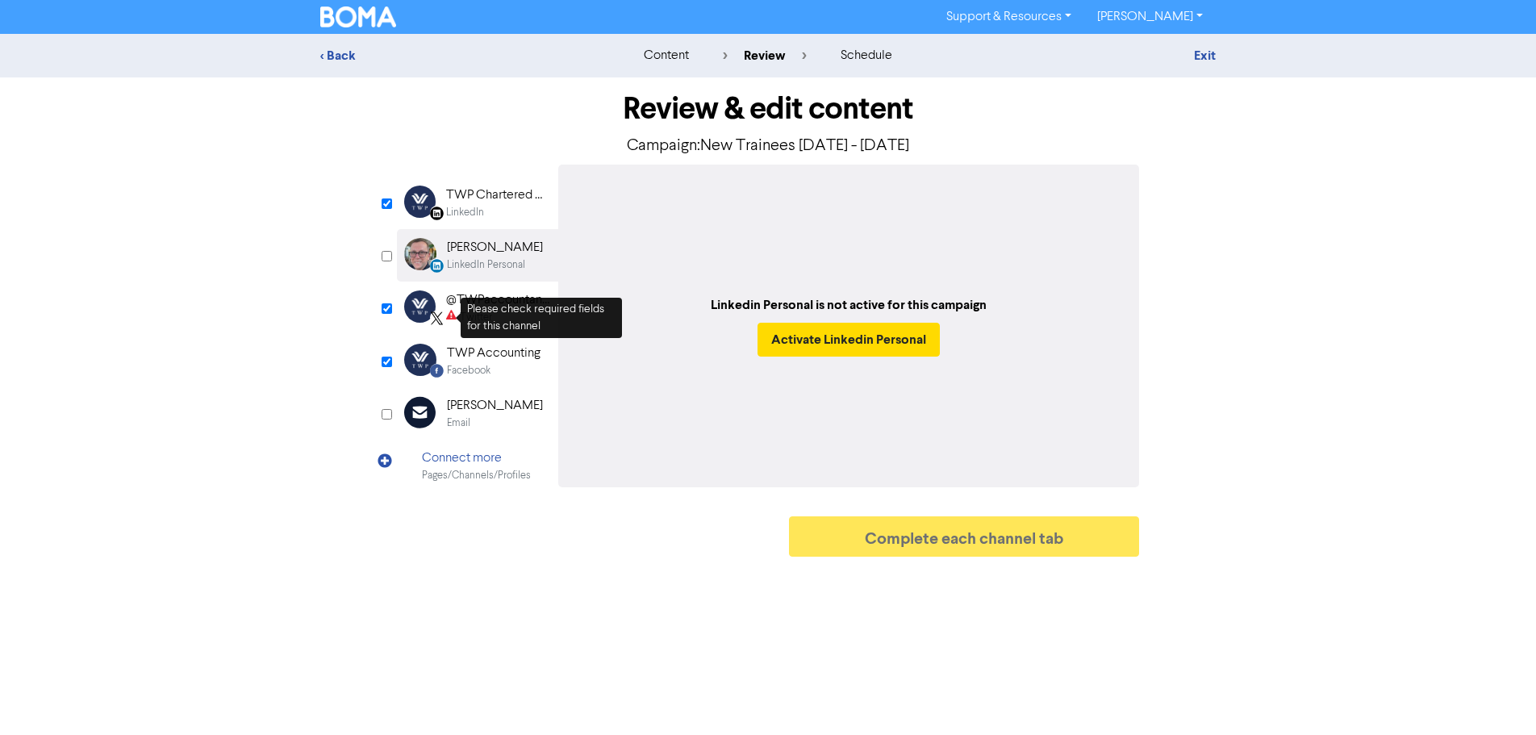
click at [446, 311] on icon at bounding box center [451, 317] width 10 height 15
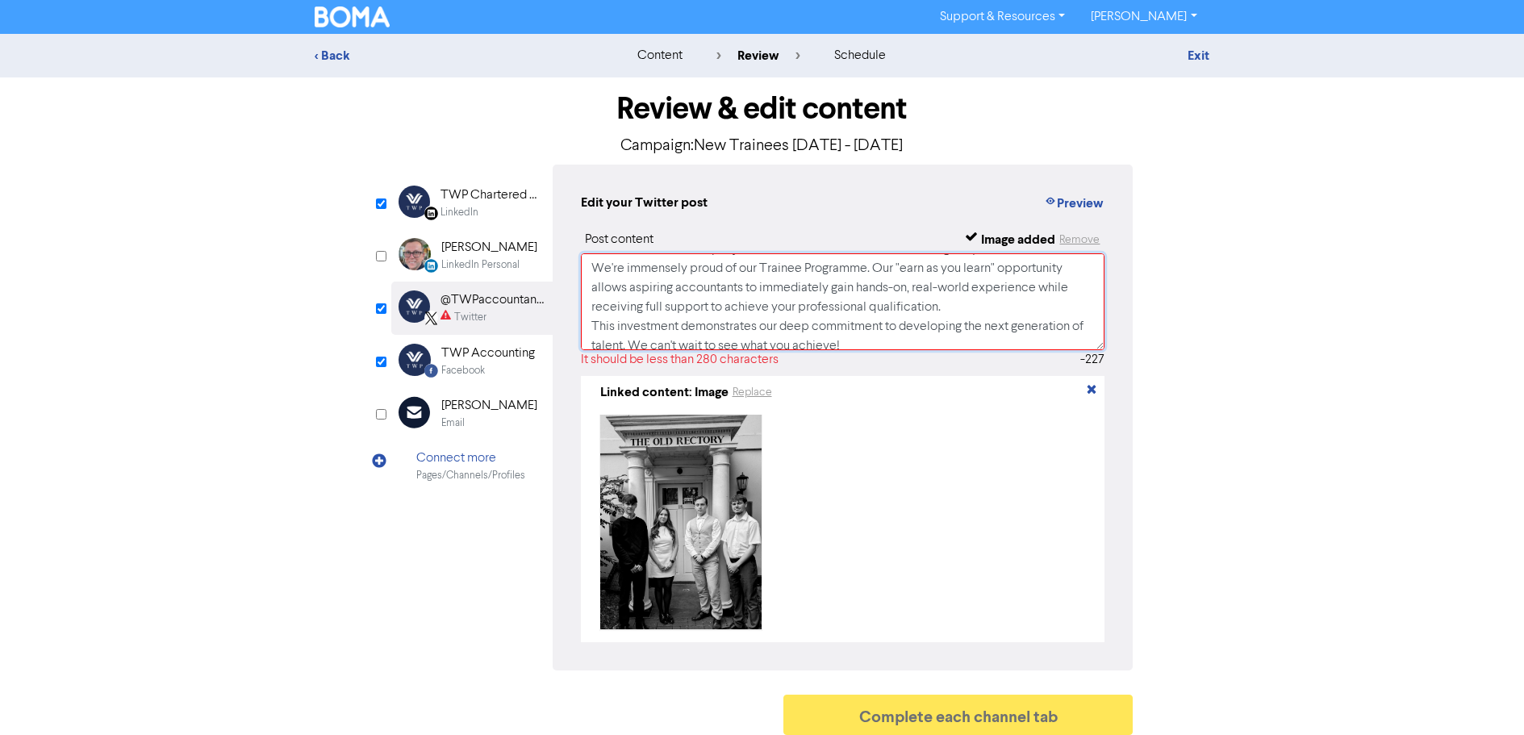
scroll to position [50, 0]
drag, startPoint x: 591, startPoint y: 269, endPoint x: 952, endPoint y: 346, distance: 369.4
click at [952, 346] on textarea "A warm welcome to our new intake of trainee accountants! 🚀 We're thrilled to ha…" at bounding box center [843, 301] width 524 height 97
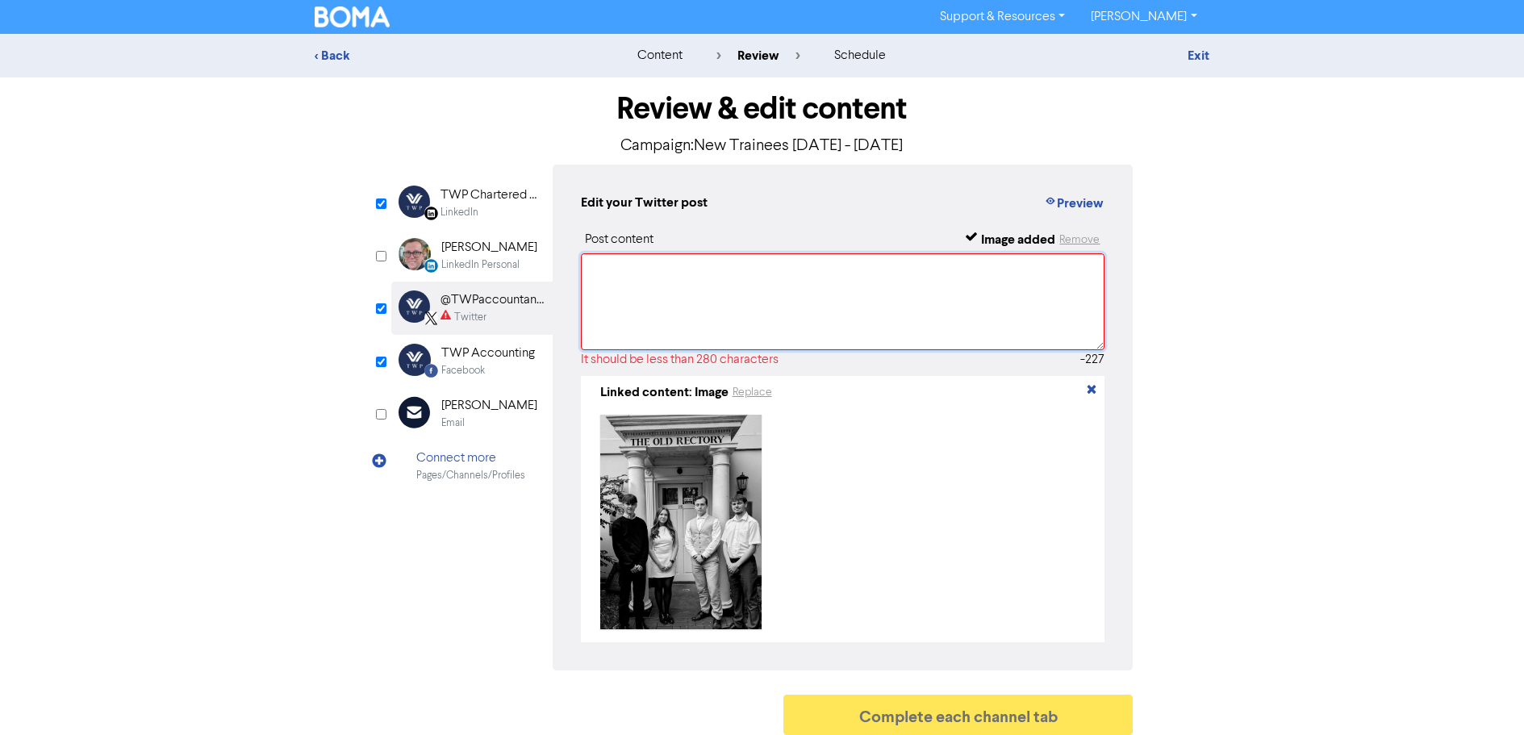
scroll to position [0, 0]
paste textarea "A warm welcome to our new intake of trainee accountants! 🚀 We're excited for yo…"
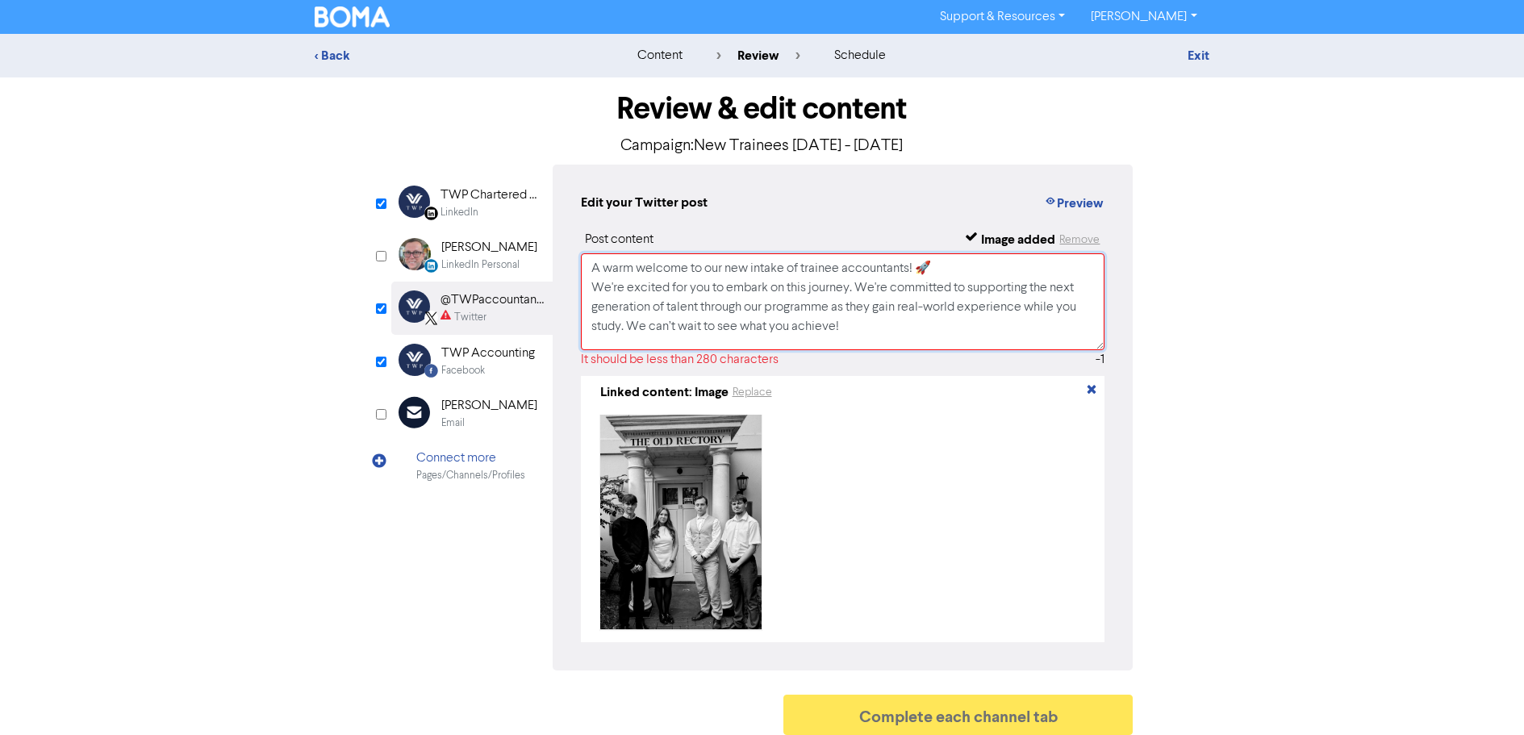
scroll to position [6, 0]
click at [869, 319] on textarea "A warm welcome to our new intake of trainee accountants! 🚀 We're excited for yo…" at bounding box center [843, 301] width 524 height 97
click at [620, 322] on textarea "A warm welcome to our new intake of trainee accountants! 🚀 We're excited for yo…" at bounding box center [843, 301] width 524 height 97
click at [1080, 306] on textarea "A warm welcome to our new intake of trainee accountants! 🚀 We're excited for yo…" at bounding box center [843, 301] width 524 height 97
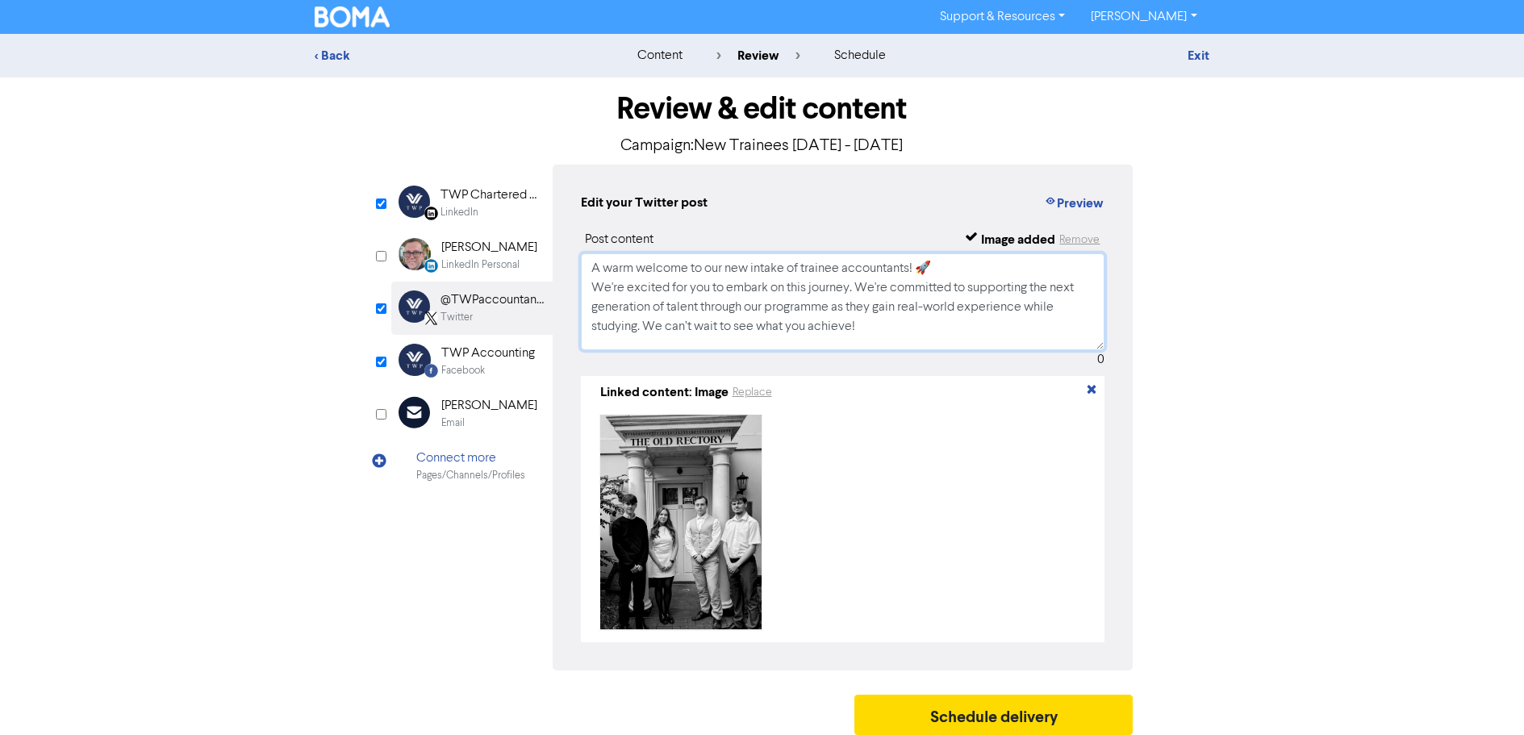
click at [645, 323] on textarea "A warm welcome to our new intake of trainee accountants! 🚀 We're excited for yo…" at bounding box center [843, 301] width 524 height 97
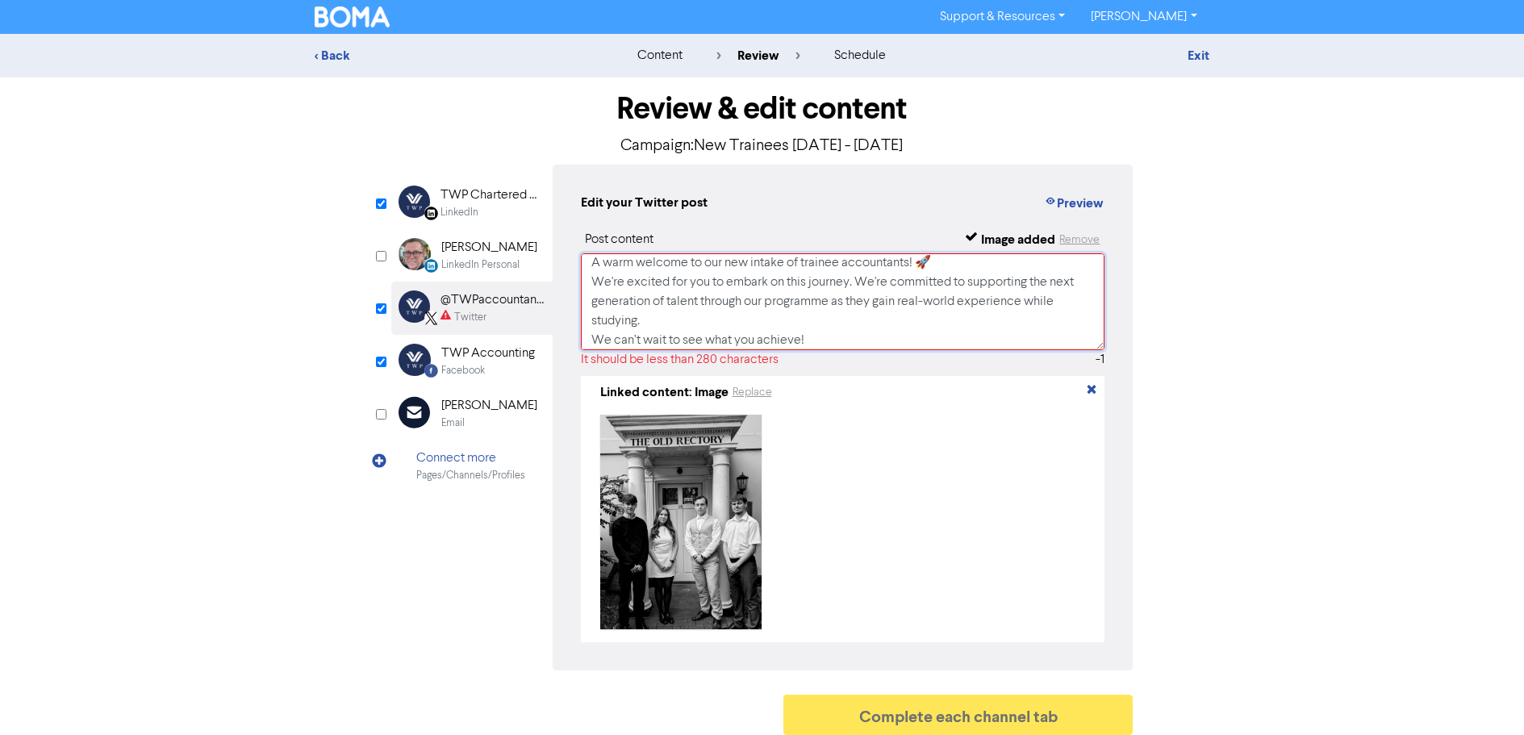
click at [740, 309] on textarea "A warm welcome to our new intake of trainee accountants! 🚀 We're excited for yo…" at bounding box center [843, 301] width 524 height 97
click at [698, 327] on textarea "A warm welcome to our new intake of trainee accountants! 🚀 We're excited for yo…" at bounding box center [843, 301] width 524 height 97
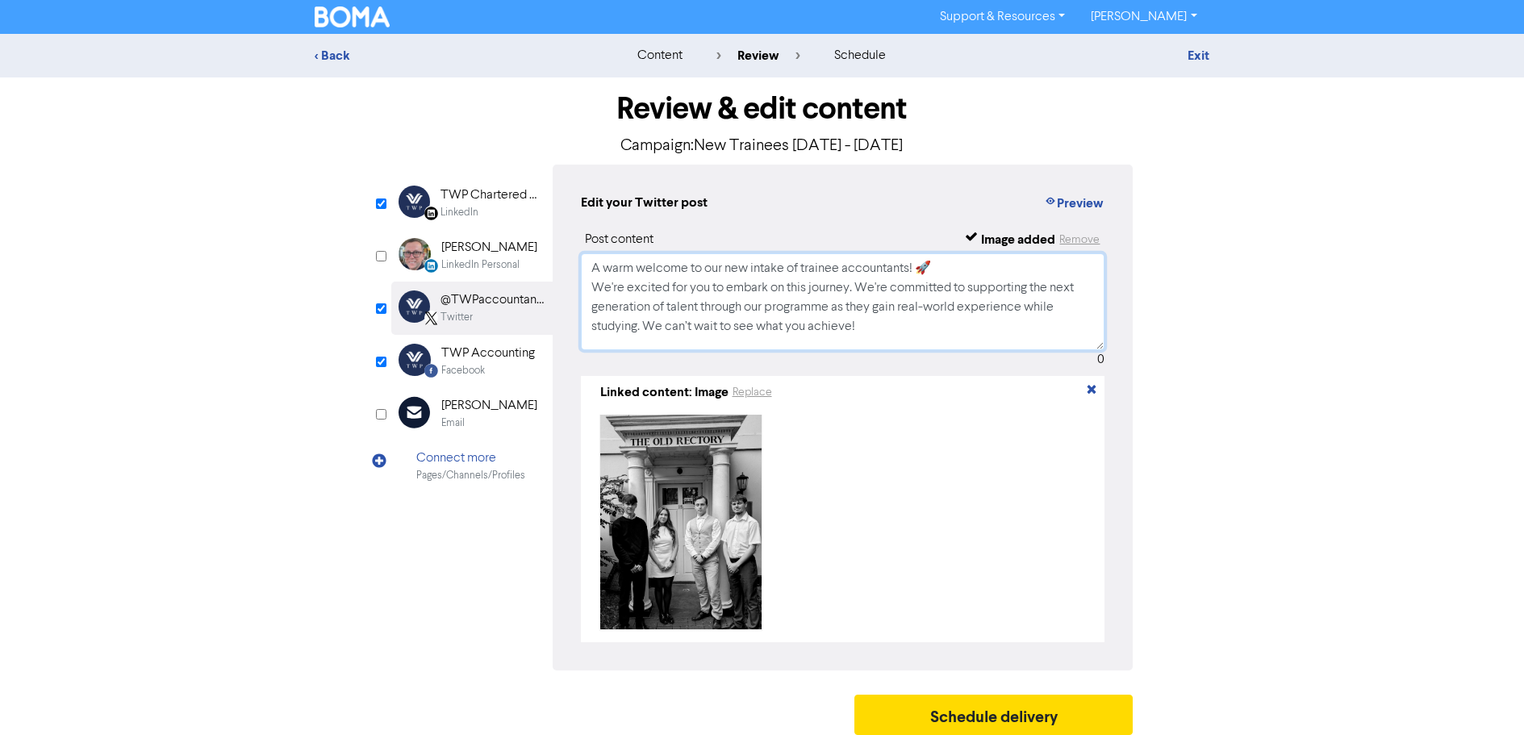
scroll to position [0, 0]
drag, startPoint x: 594, startPoint y: 265, endPoint x: 862, endPoint y: 326, distance: 274.8
click at [862, 326] on textarea "A warm welcome to our new intake of trainee accountants! 🚀 We're excited for yo…" at bounding box center [843, 301] width 524 height 97
type textarea "A warm welcome to our new intake of trainee accountants! 🚀 We're excited for yo…"
